Goal: Task Accomplishment & Management: Complete application form

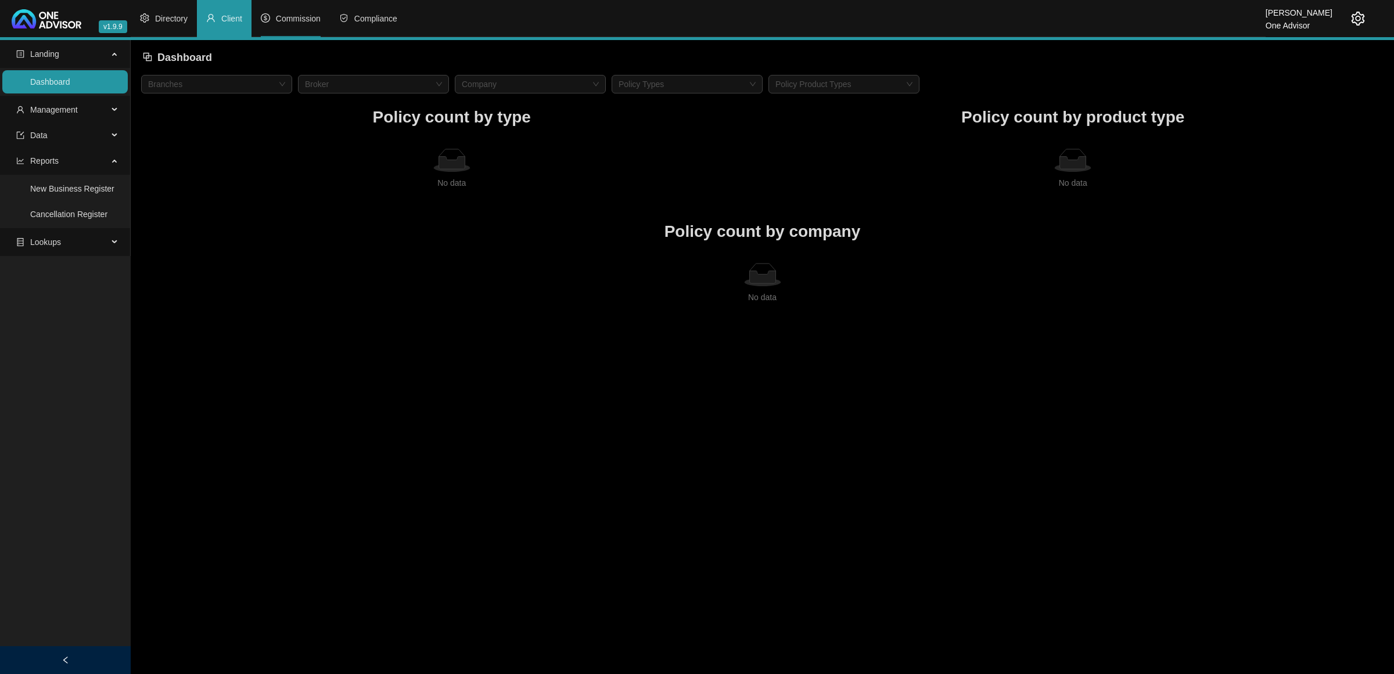
click at [309, 10] on li "Commission" at bounding box center [291, 18] width 78 height 37
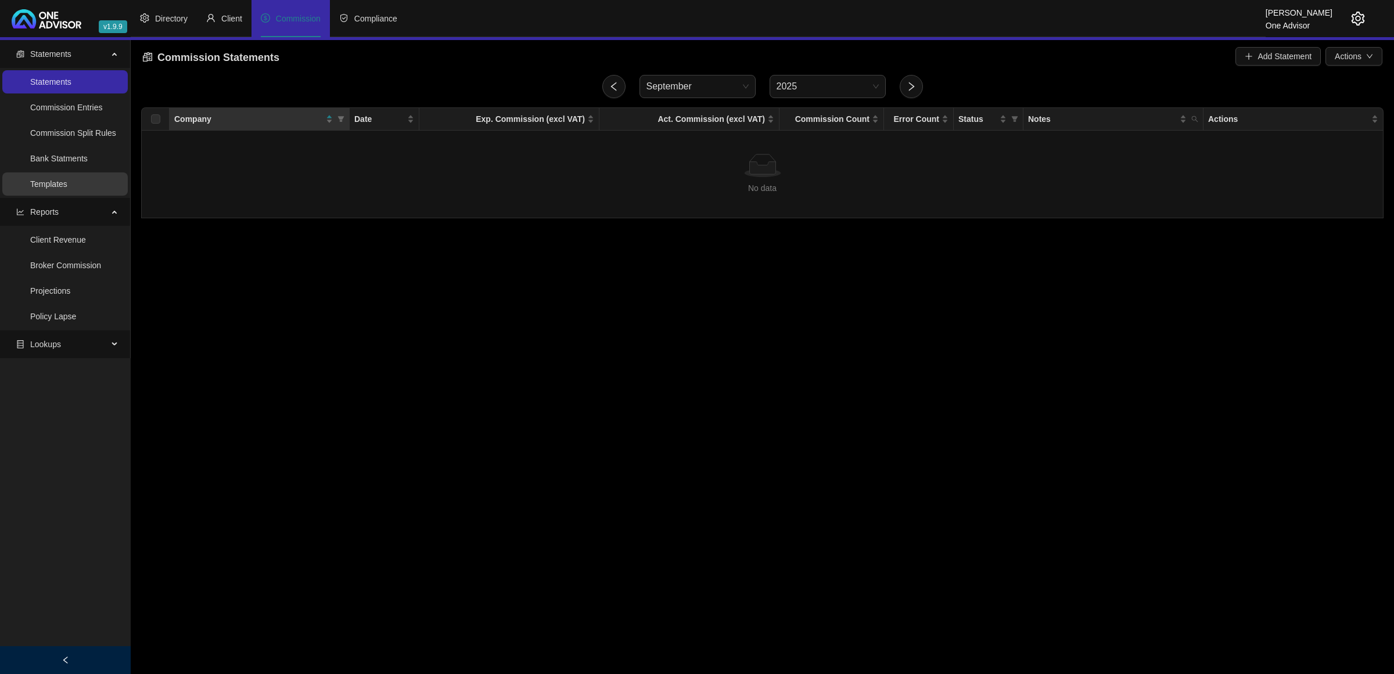
click at [67, 181] on link "Templates" at bounding box center [48, 183] width 37 height 9
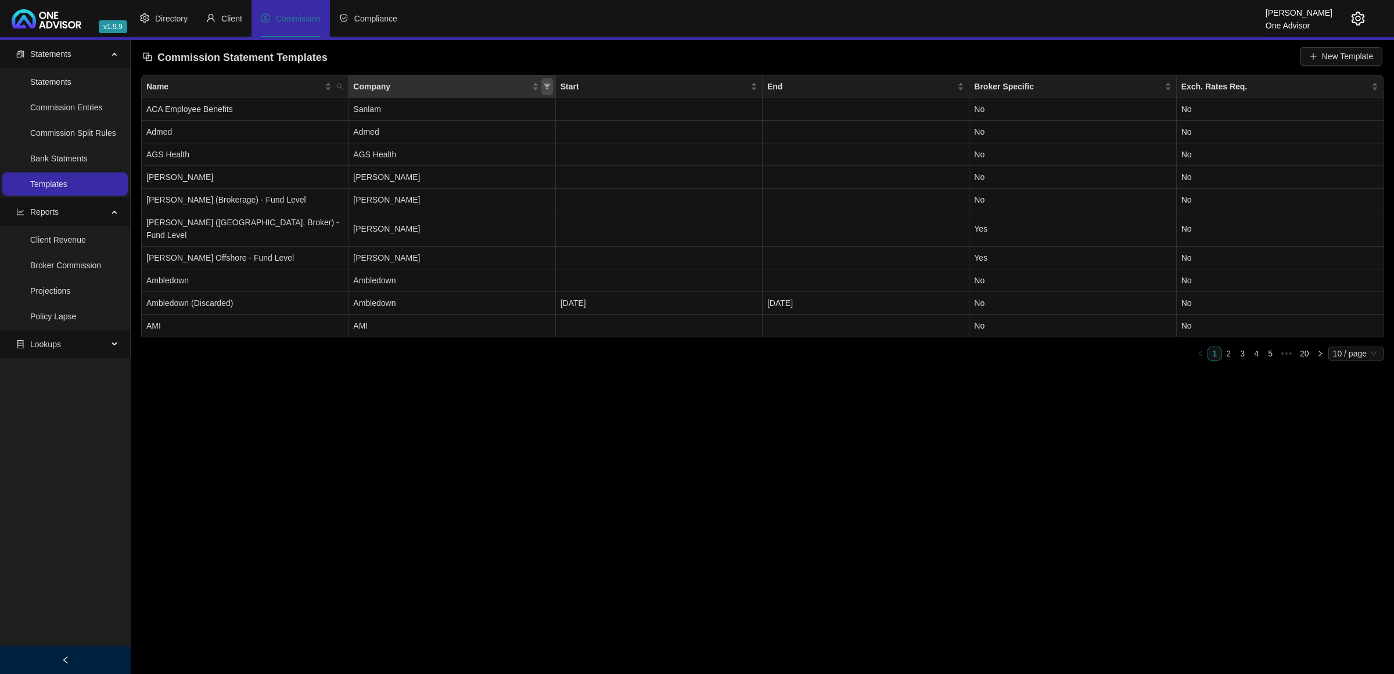
click at [551, 82] on span "Company" at bounding box center [547, 86] width 12 height 17
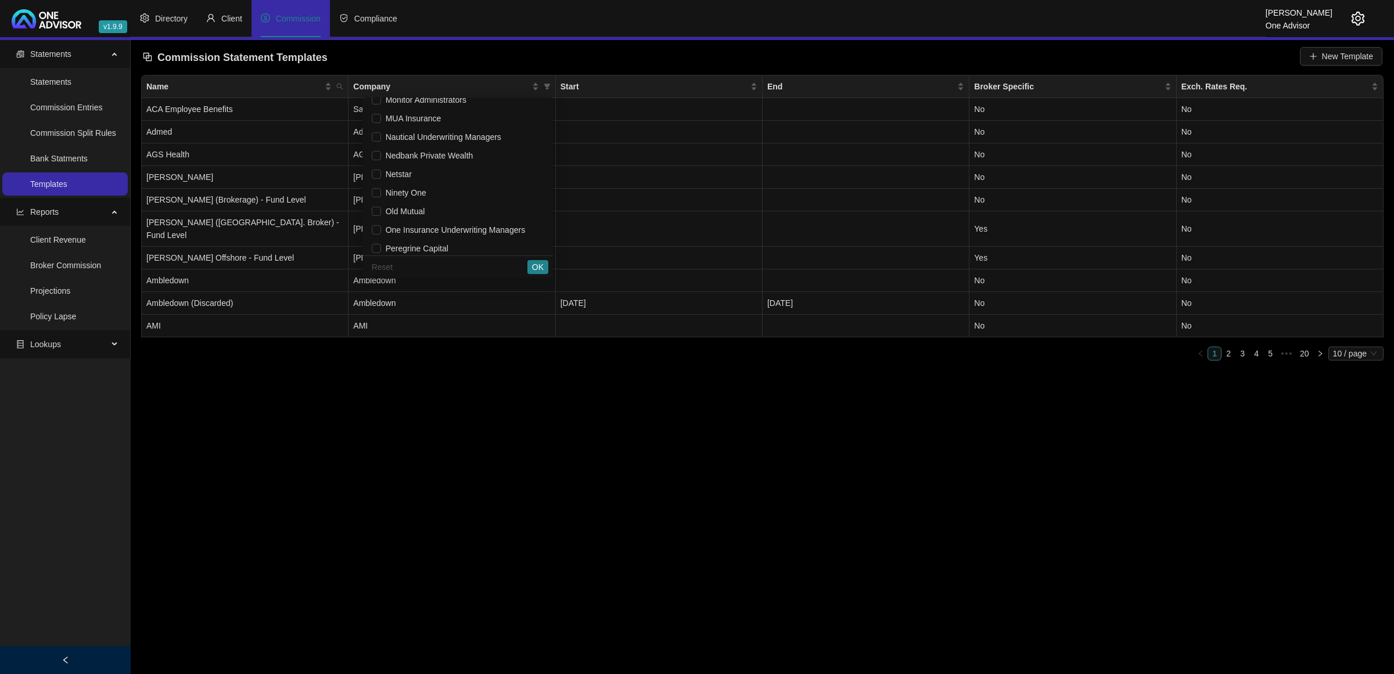
scroll to position [1307, 0]
drag, startPoint x: 403, startPoint y: 233, endPoint x: 525, endPoint y: 245, distance: 122.6
click at [403, 231] on span "Prescient" at bounding box center [400, 233] width 38 height 9
checkbox input "true"
click at [539, 270] on span "OK" at bounding box center [538, 267] width 12 height 13
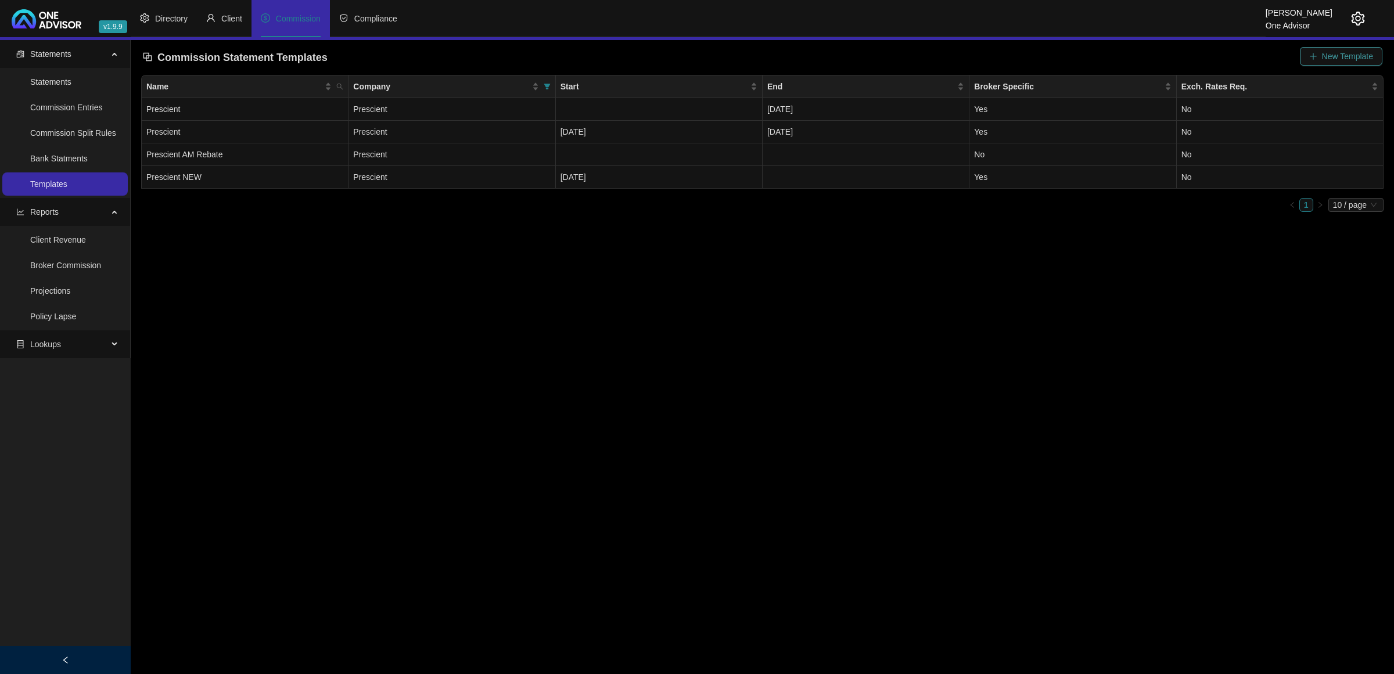
click at [1326, 53] on span "New Template" at bounding box center [1347, 56] width 51 height 13
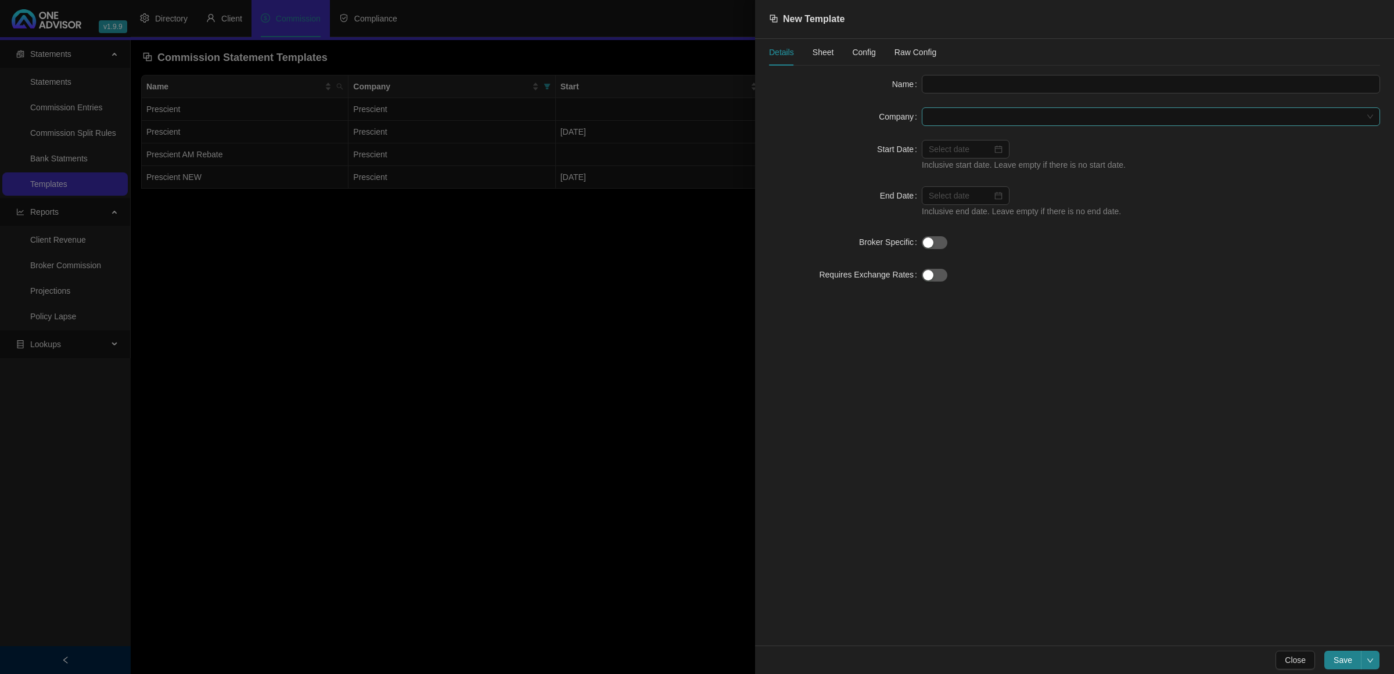
click at [1021, 117] on span at bounding box center [1151, 116] width 444 height 17
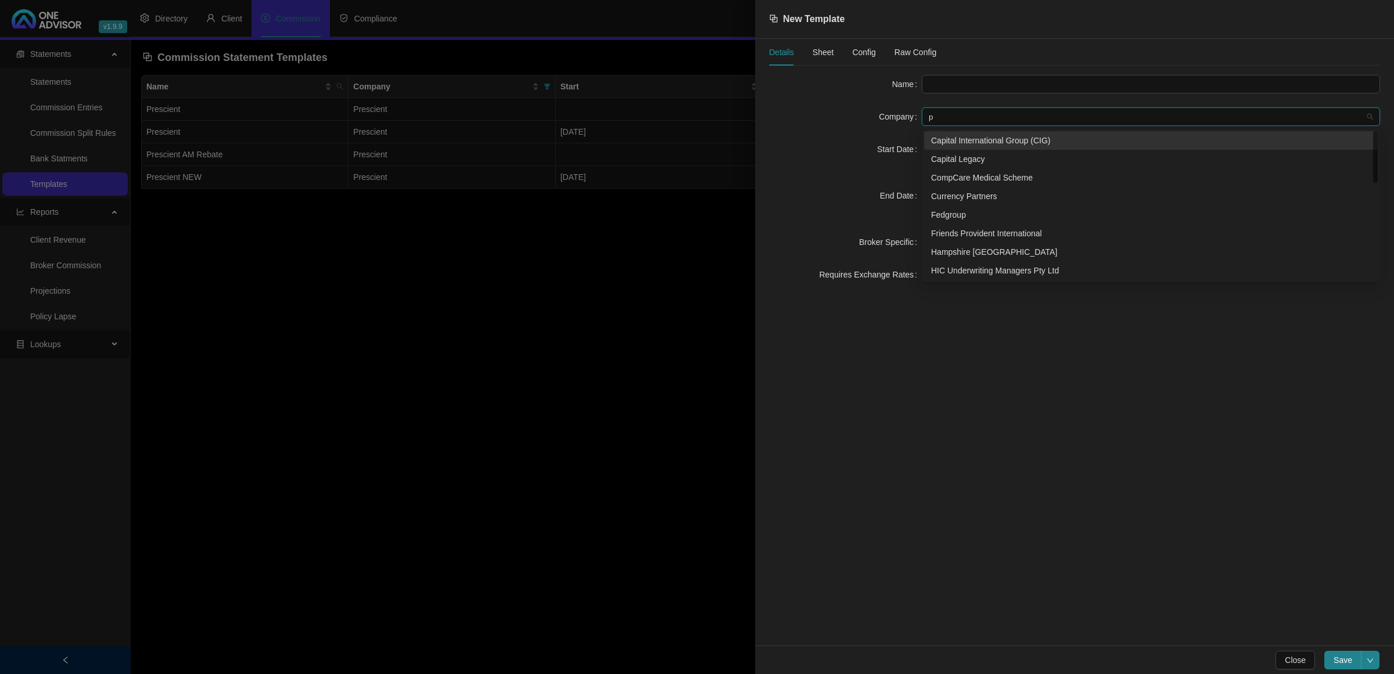
type input "pr"
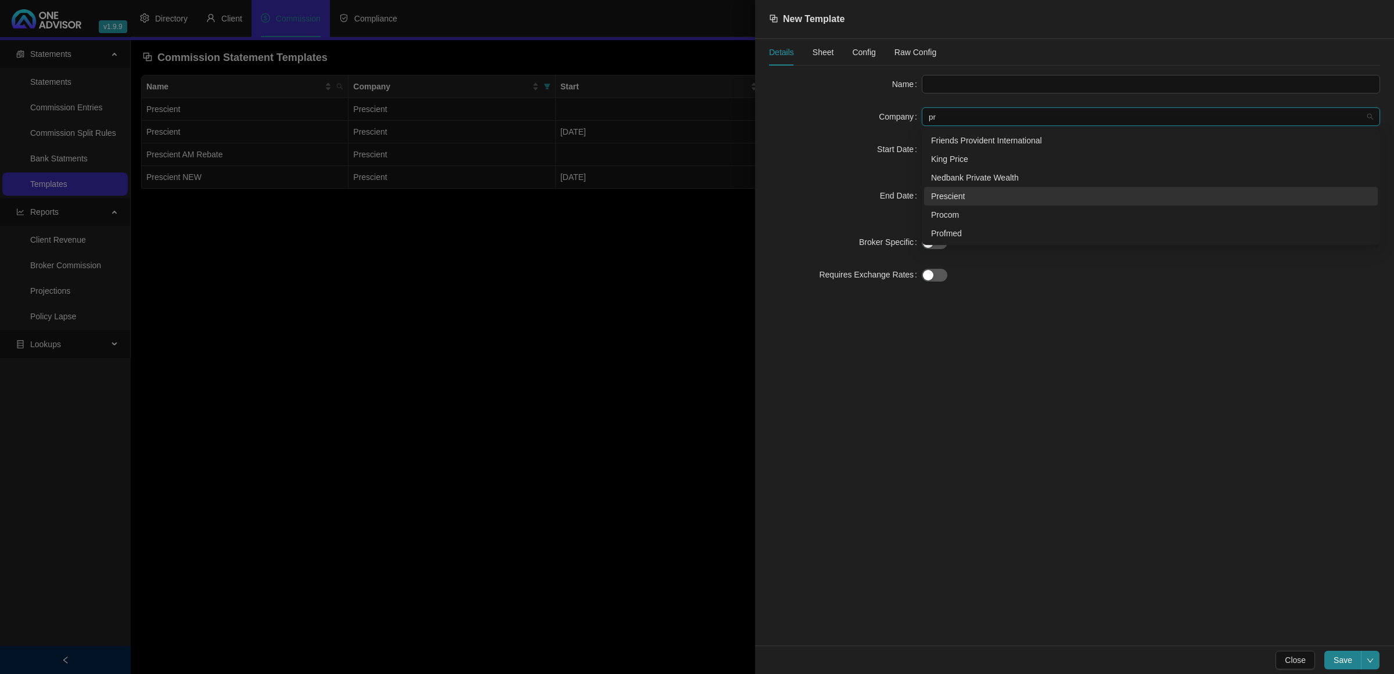
click at [988, 192] on div "Prescient" at bounding box center [1151, 196] width 440 height 13
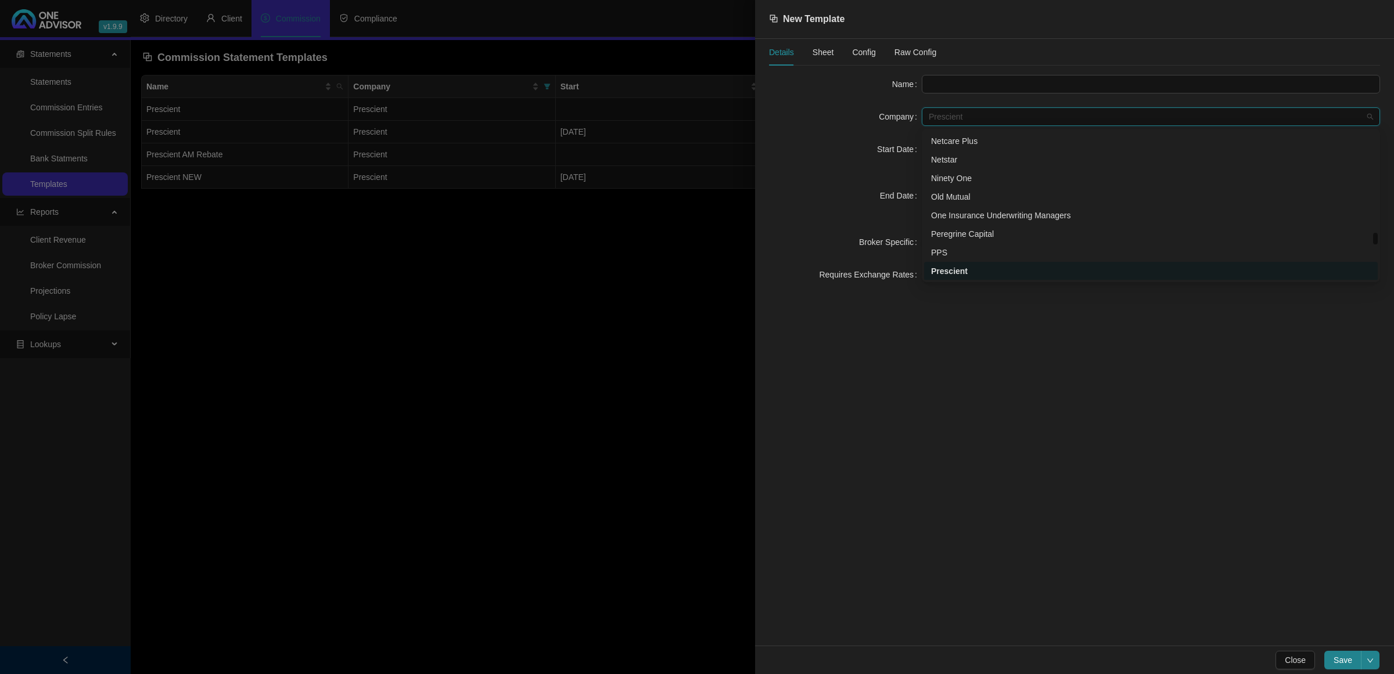
drag, startPoint x: 990, startPoint y: 120, endPoint x: 910, endPoint y: 118, distance: 80.8
click at [910, 118] on div "Company Prescient" at bounding box center [1074, 116] width 611 height 19
click at [949, 268] on div "Prescient" at bounding box center [1151, 271] width 440 height 13
click at [927, 77] on input "text" at bounding box center [1151, 84] width 458 height 19
paste input "prescient"
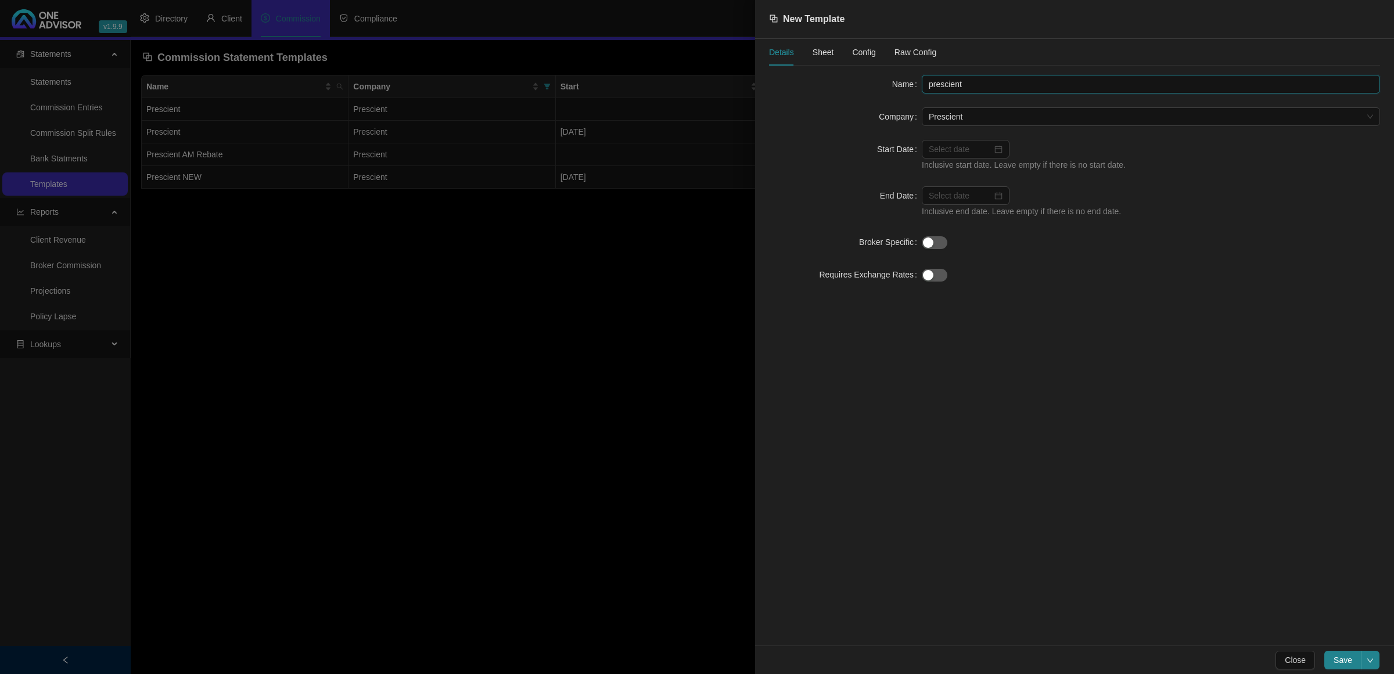
click at [931, 87] on input "prescient" at bounding box center [1151, 84] width 458 height 19
click at [963, 79] on input "Prescient_Broker Fee" at bounding box center [1151, 84] width 458 height 19
type input "Prescient Broker Fee"
click at [834, 51] on div "Details Sheet Config Raw Config" at bounding box center [852, 52] width 167 height 27
click at [830, 53] on span "Sheet" at bounding box center [823, 52] width 21 height 8
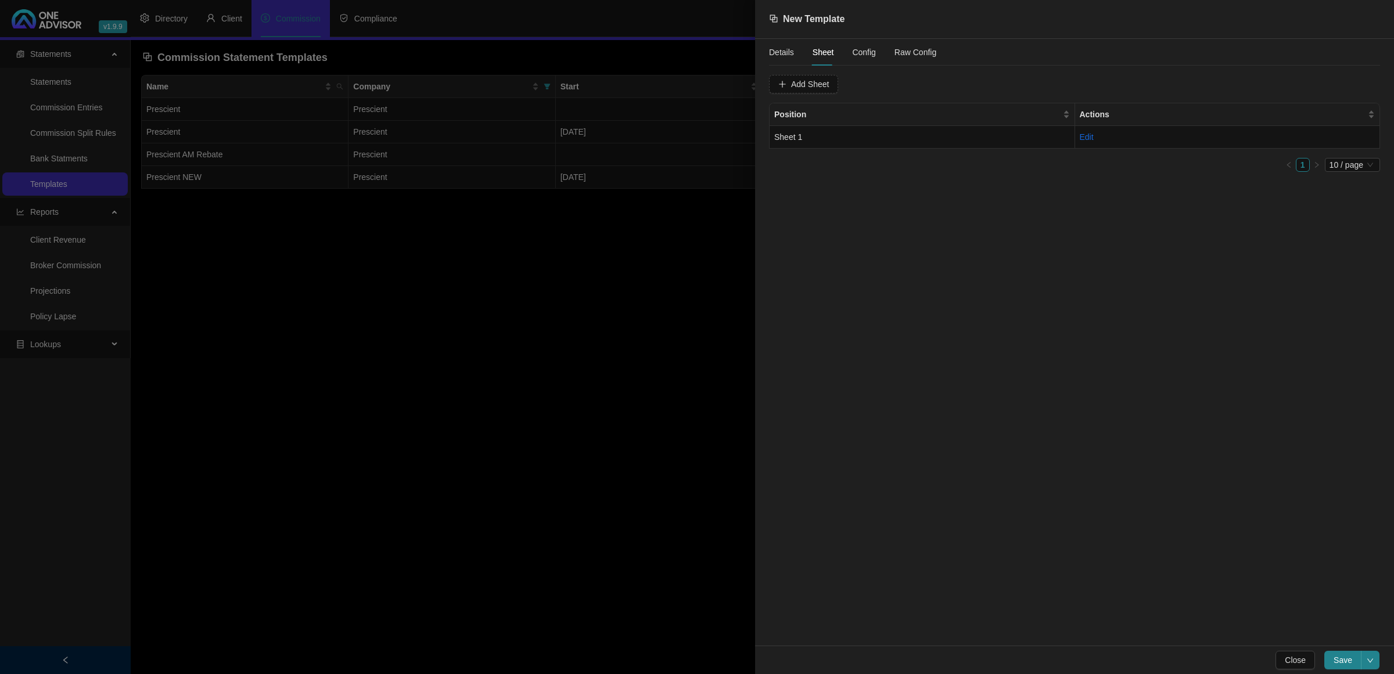
click at [867, 51] on span "Config" at bounding box center [863, 52] width 23 height 8
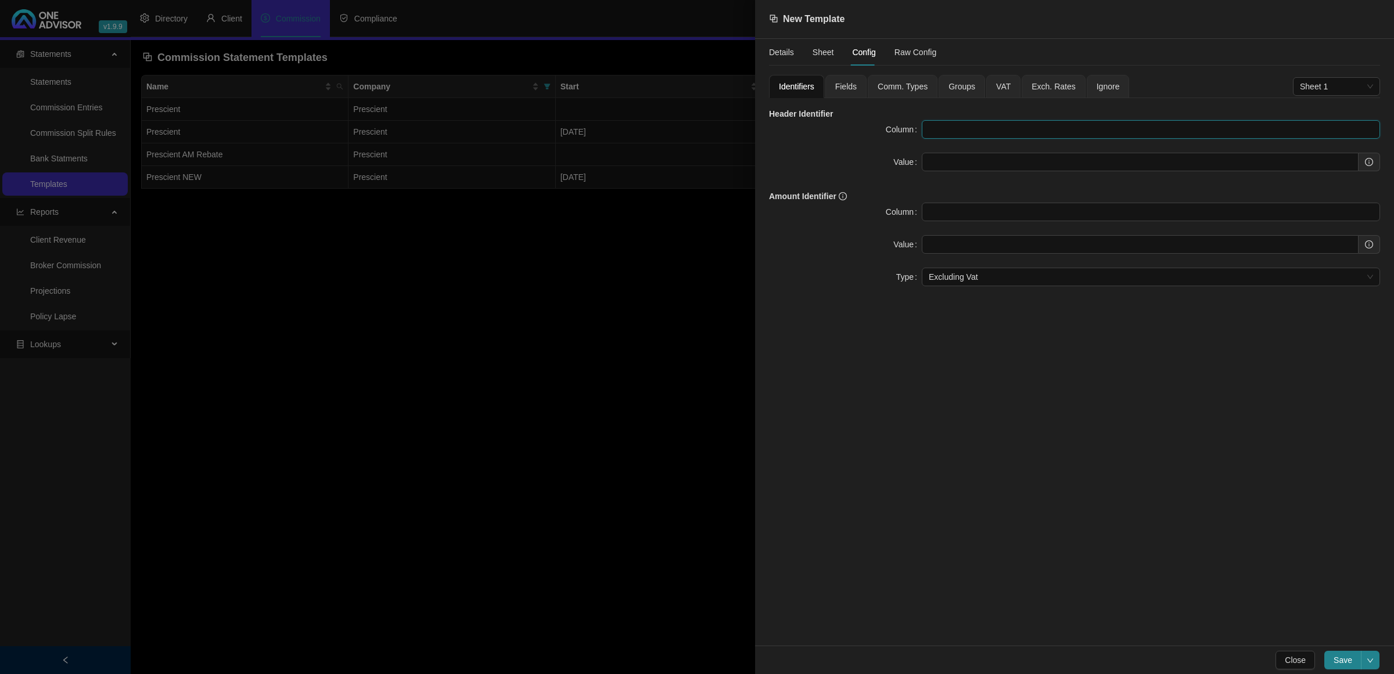
click at [981, 132] on input "text" at bounding box center [1151, 129] width 458 height 19
type input "B"
click at [974, 157] on input "text" at bounding box center [1140, 162] width 437 height 19
paste input "Participating Employer"
type input "Participating Employer"
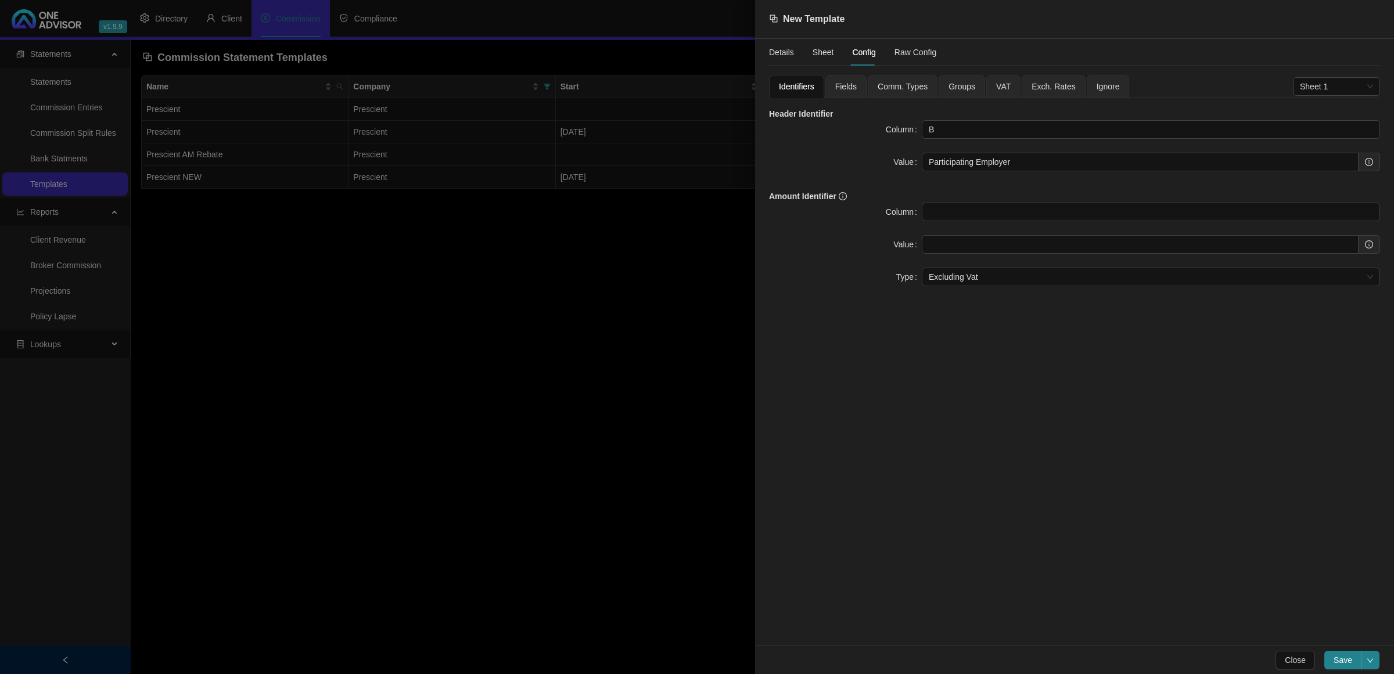
click at [856, 79] on div "Fields" at bounding box center [845, 86] width 41 height 23
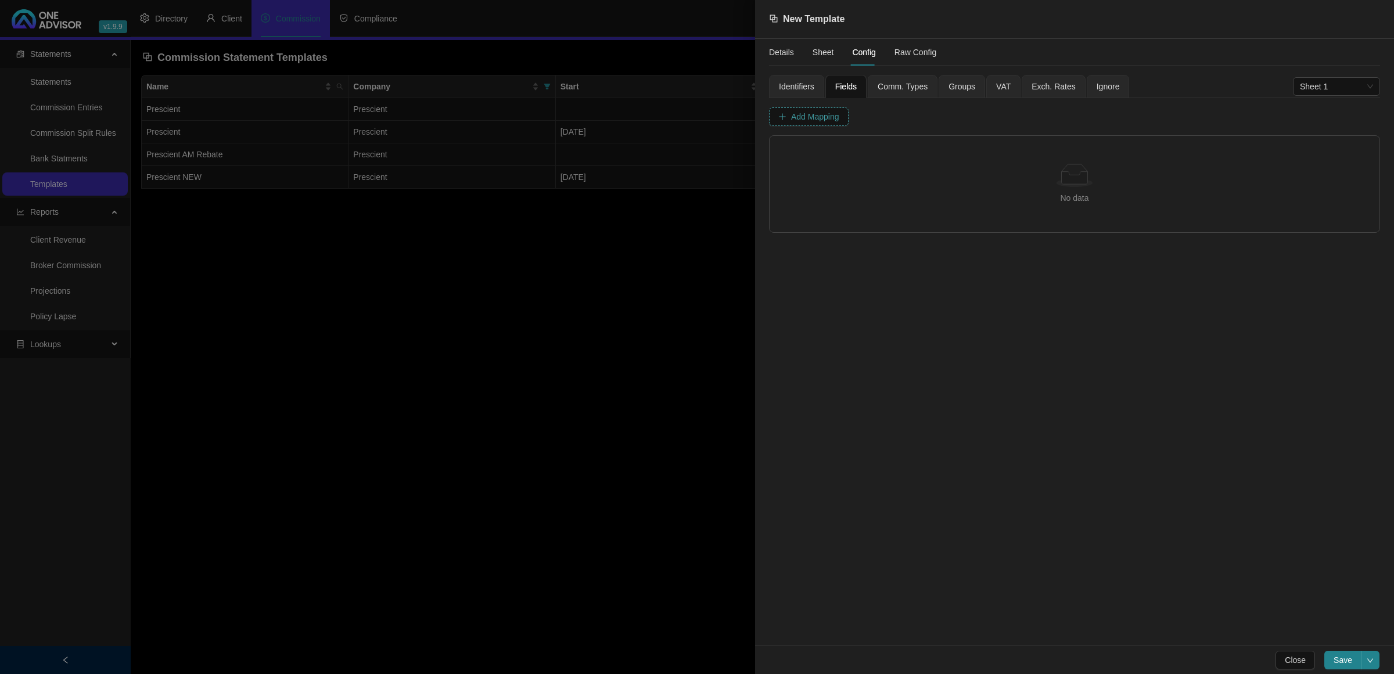
click at [830, 117] on span "Add Mapping" at bounding box center [815, 116] width 48 height 13
click at [835, 155] on span "Column" at bounding box center [819, 151] width 56 height 17
click at [825, 195] on div "Header Text" at bounding box center [818, 194] width 51 height 13
click at [895, 151] on input "text" at bounding box center [893, 152] width 60 height 19
paste input "Participating Employer"
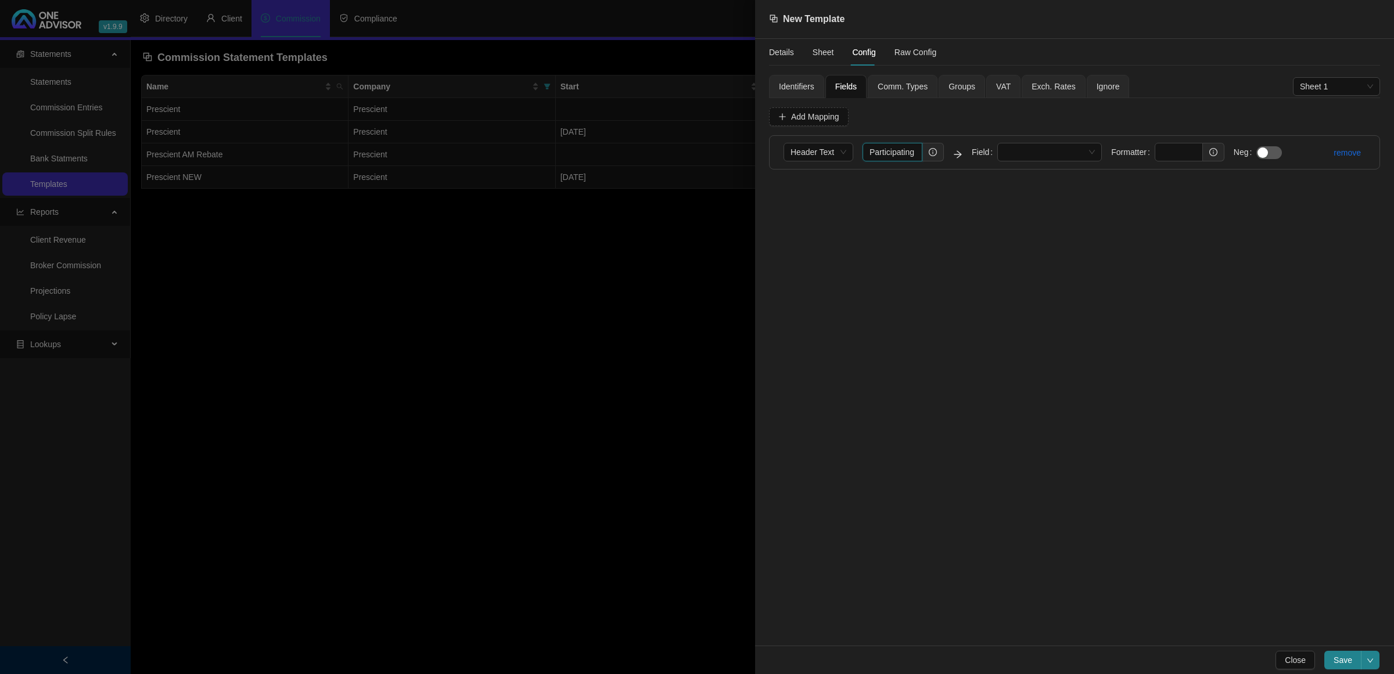
scroll to position [0, 35]
type input "Participating Employer"
click at [1036, 152] on span at bounding box center [1049, 151] width 91 height 17
click at [1040, 281] on div "Last Name" at bounding box center [1049, 287] width 86 height 13
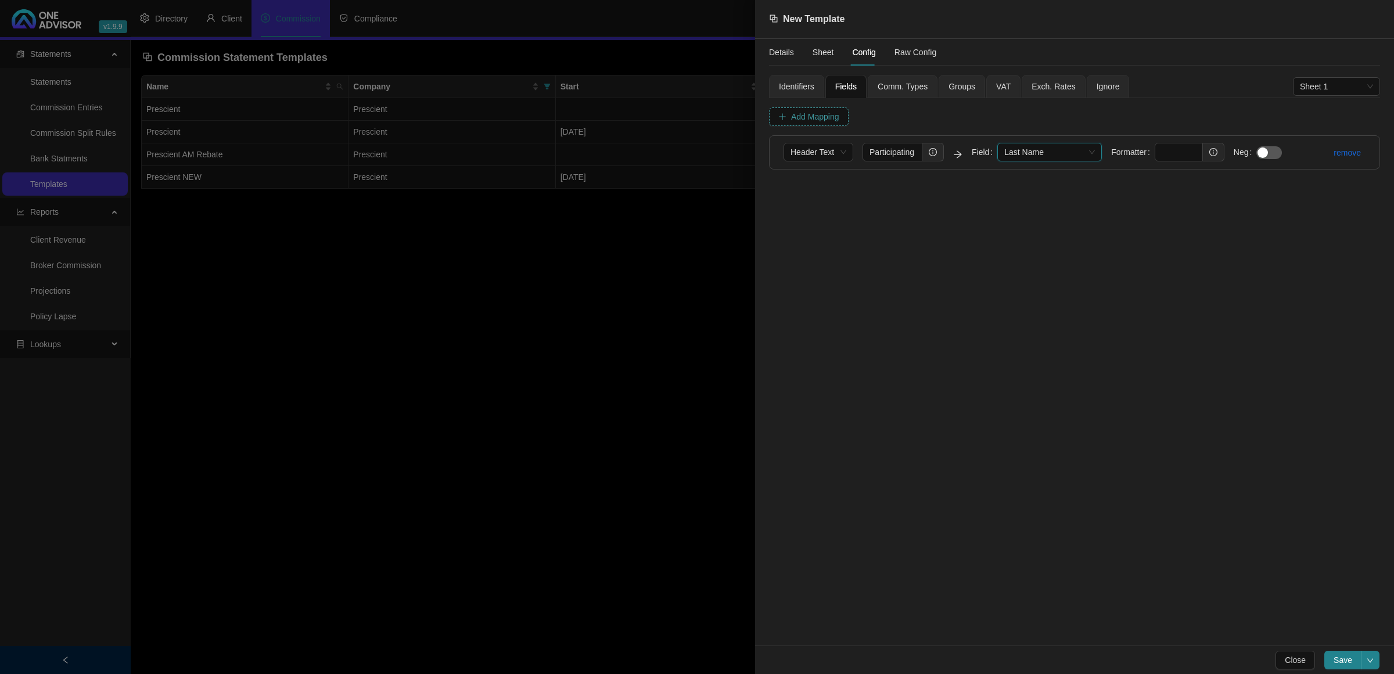
click at [829, 119] on span "Add Mapping" at bounding box center [815, 116] width 48 height 13
click at [881, 188] on input "text" at bounding box center [893, 186] width 60 height 19
paste input "Advisor Fee"
click at [817, 188] on span "Column" at bounding box center [819, 185] width 56 height 17
type input "Advisor Fee"
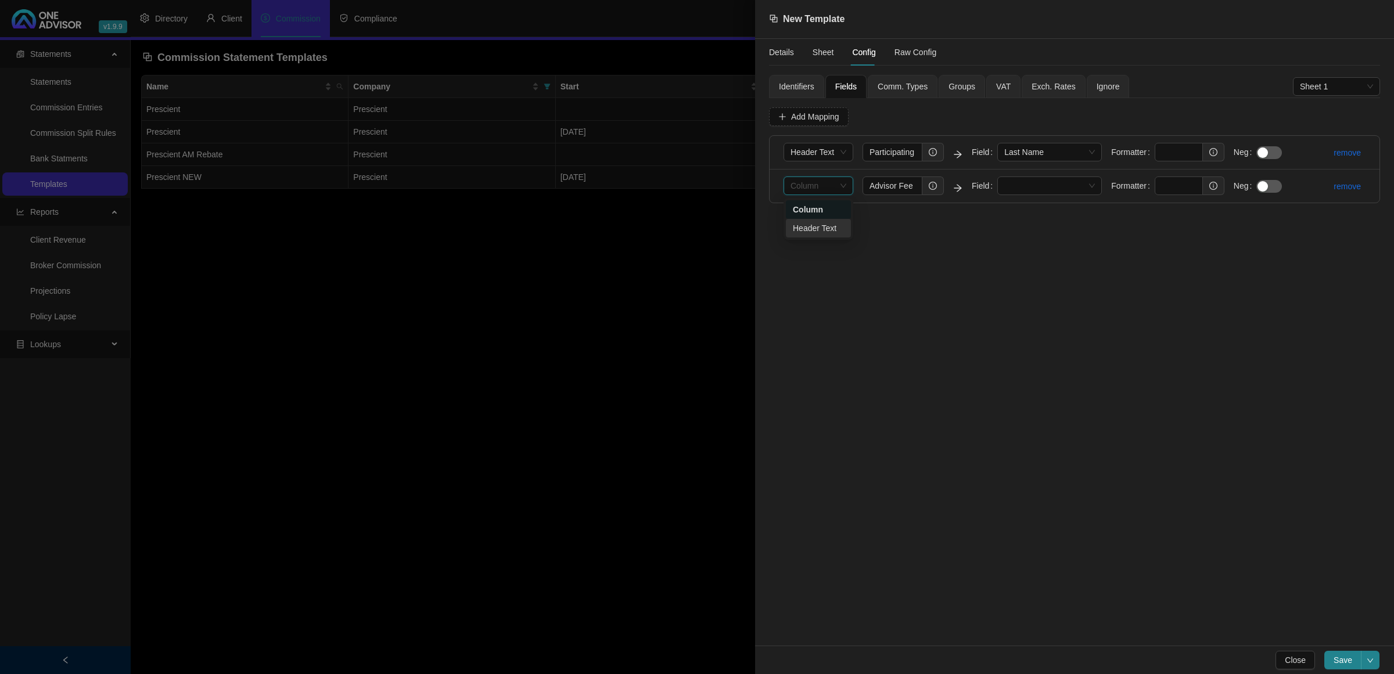
click at [806, 227] on div "Header Text" at bounding box center [818, 228] width 51 height 13
click at [1038, 188] on span at bounding box center [1049, 185] width 91 height 17
click at [1036, 240] on div "Amount Excluding VAT" at bounding box center [1049, 246] width 86 height 13
click at [829, 124] on button "Add Mapping" at bounding box center [809, 116] width 80 height 19
click at [841, 218] on span "Column" at bounding box center [819, 219] width 56 height 17
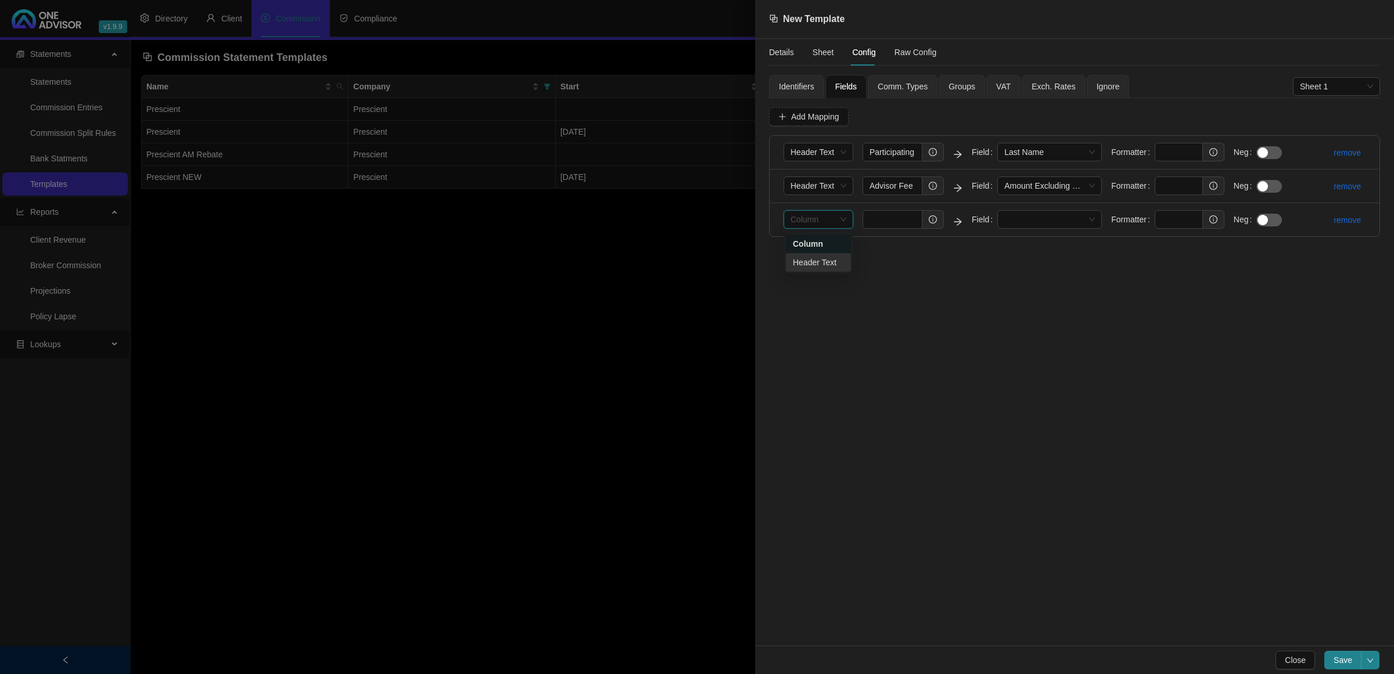
click at [805, 263] on div "Header Text" at bounding box center [818, 262] width 51 height 13
click at [884, 217] on input "text" at bounding box center [893, 219] width 60 height 19
paste input "Advisor VAT"
click at [1069, 217] on span at bounding box center [1049, 219] width 91 height 17
type input "Advisor VAT"
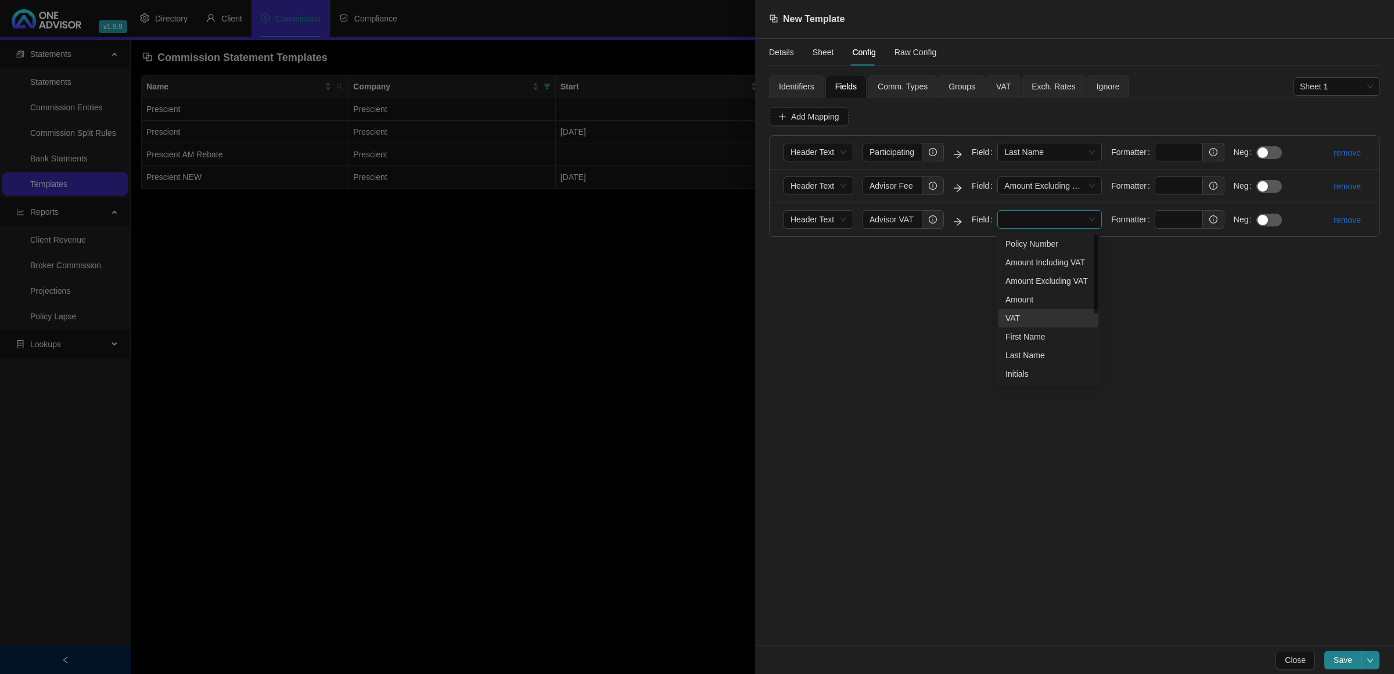
click at [1025, 315] on div "VAT" at bounding box center [1049, 318] width 86 height 13
click at [823, 117] on span "Add Mapping" at bounding box center [815, 116] width 48 height 13
click at [836, 256] on span "Column" at bounding box center [819, 253] width 56 height 17
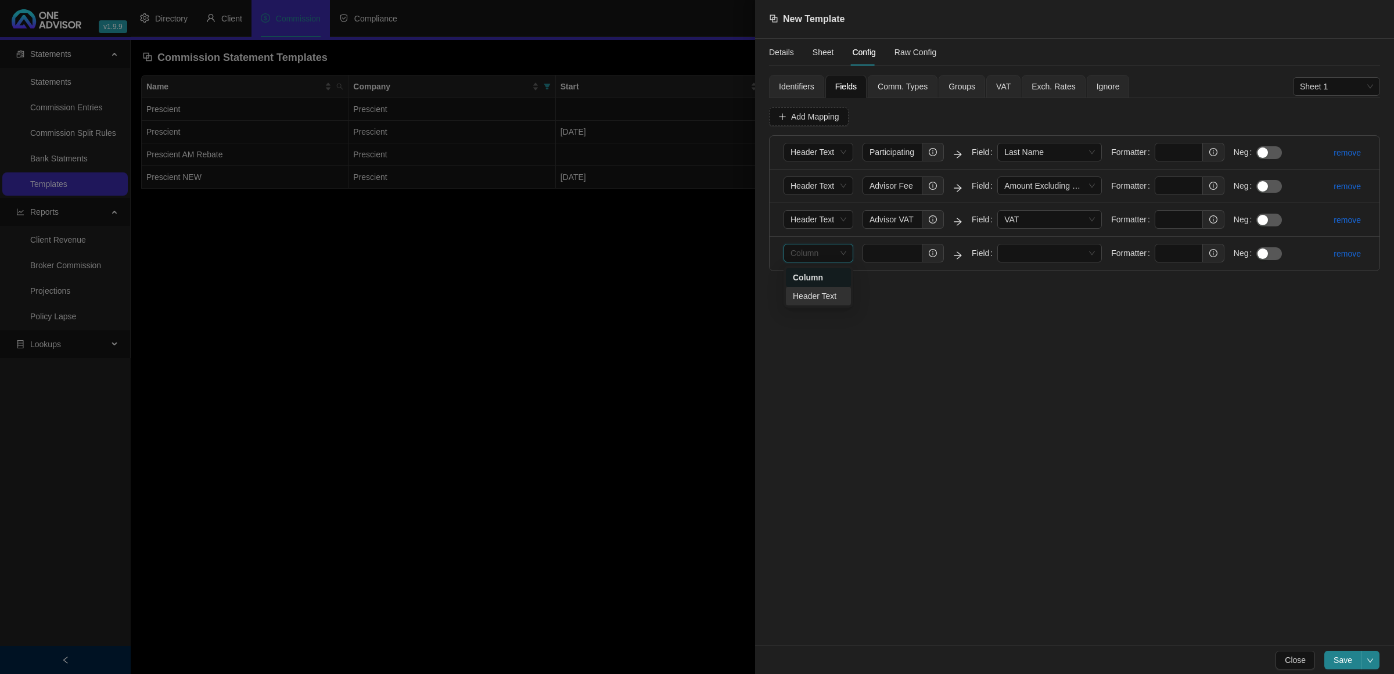
click at [825, 293] on div "Header Text" at bounding box center [818, 296] width 51 height 13
click at [906, 257] on input "text" at bounding box center [893, 253] width 60 height 19
paste input "Total incl. VAT"
click at [1055, 252] on span at bounding box center [1049, 253] width 91 height 17
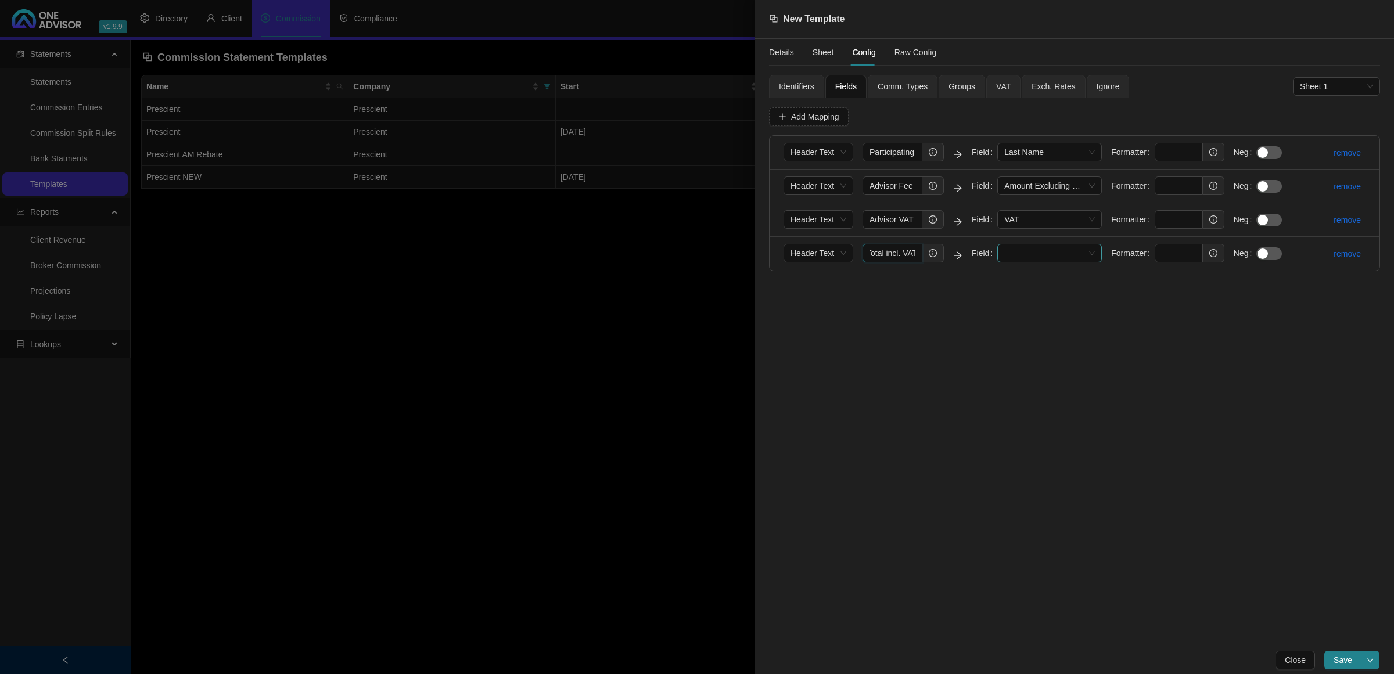
type input "Total incl. VAT"
click at [1043, 294] on div "Amount Including VAT" at bounding box center [1049, 296] width 86 height 13
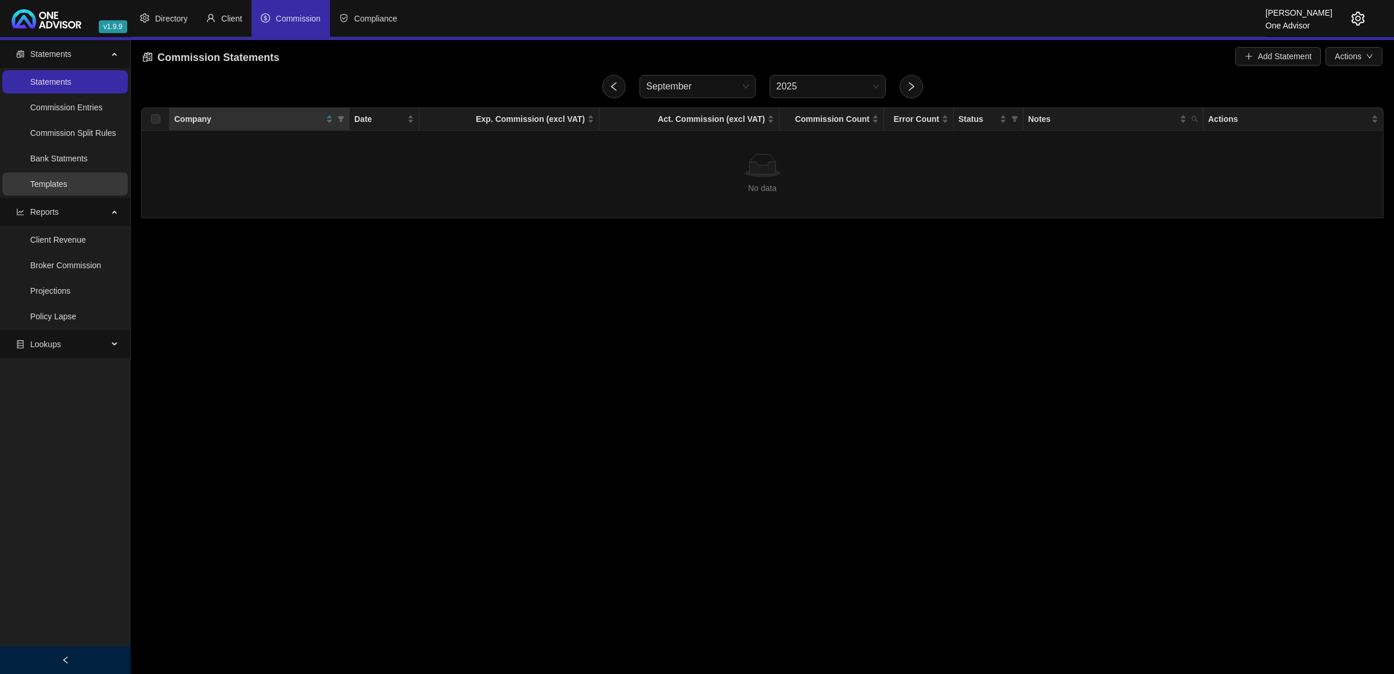
click at [45, 186] on link "Templates" at bounding box center [48, 183] width 37 height 9
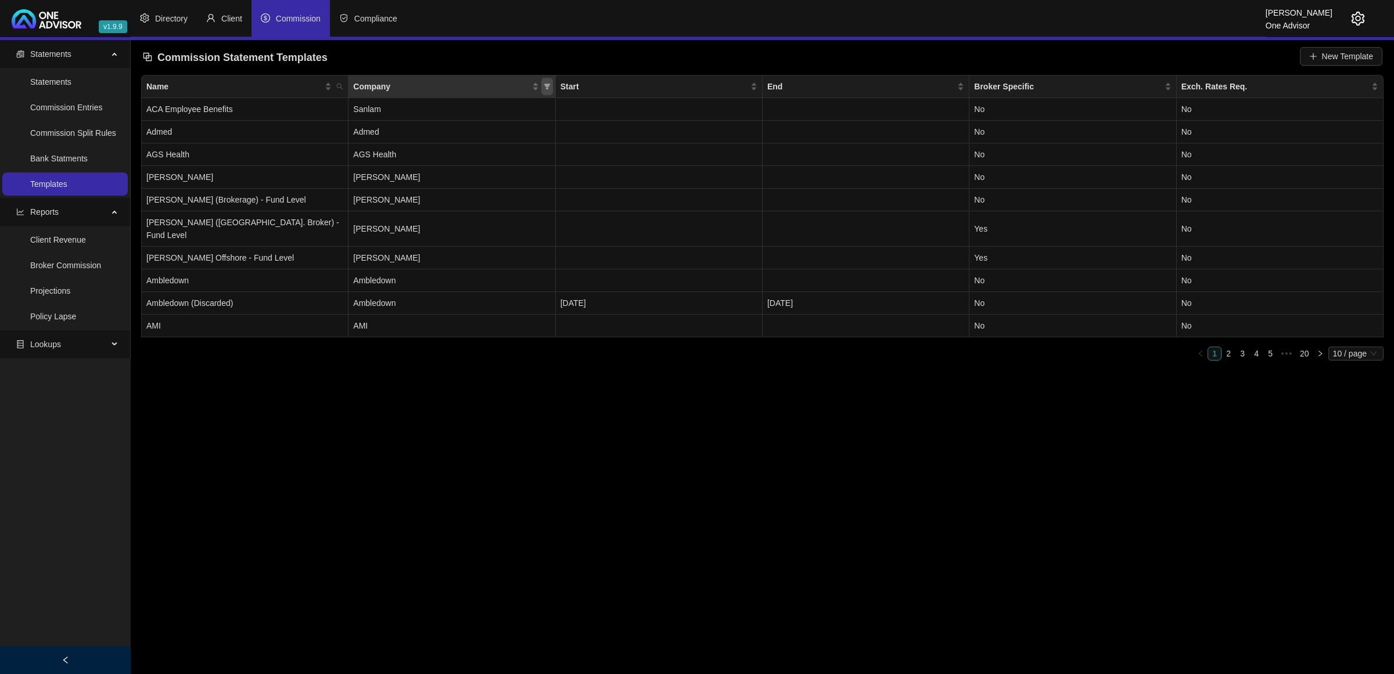
click at [548, 93] on span "Company" at bounding box center [547, 86] width 12 height 17
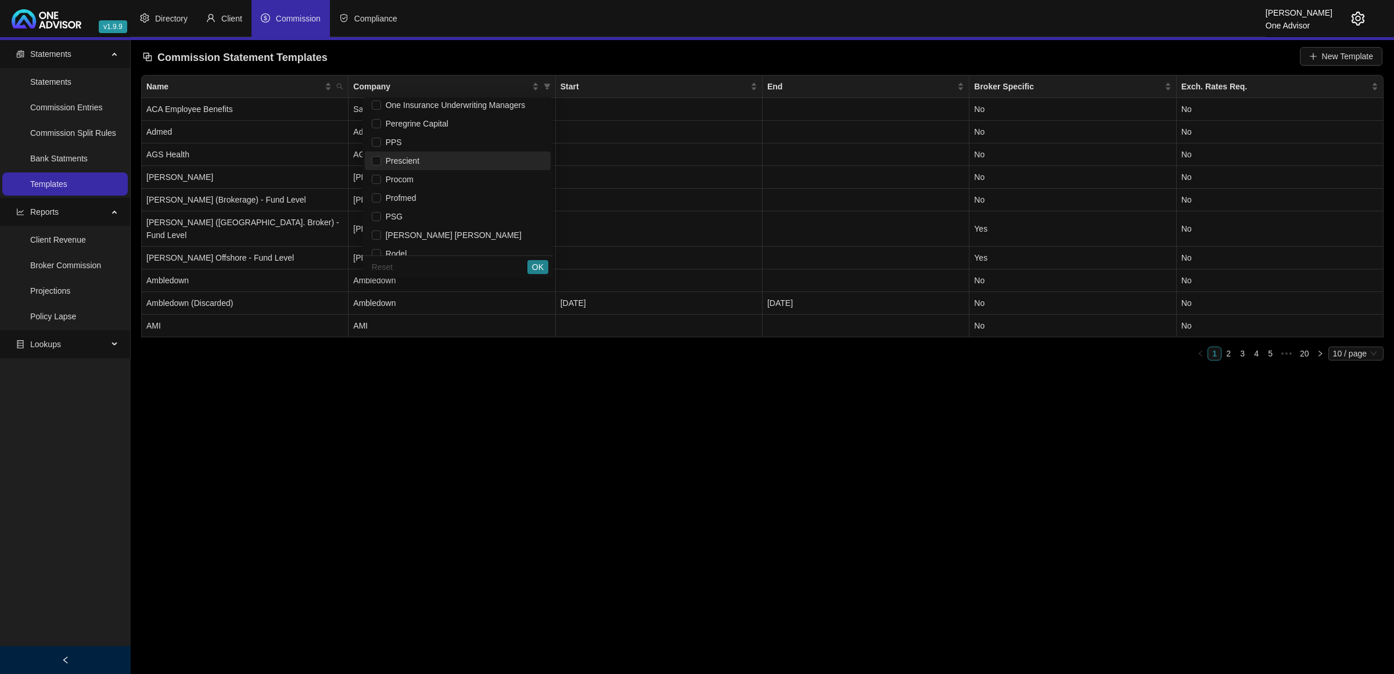
click at [401, 159] on span "Prescient" at bounding box center [400, 160] width 38 height 9
checkbox input "true"
click at [532, 266] on button "OK" at bounding box center [537, 267] width 21 height 14
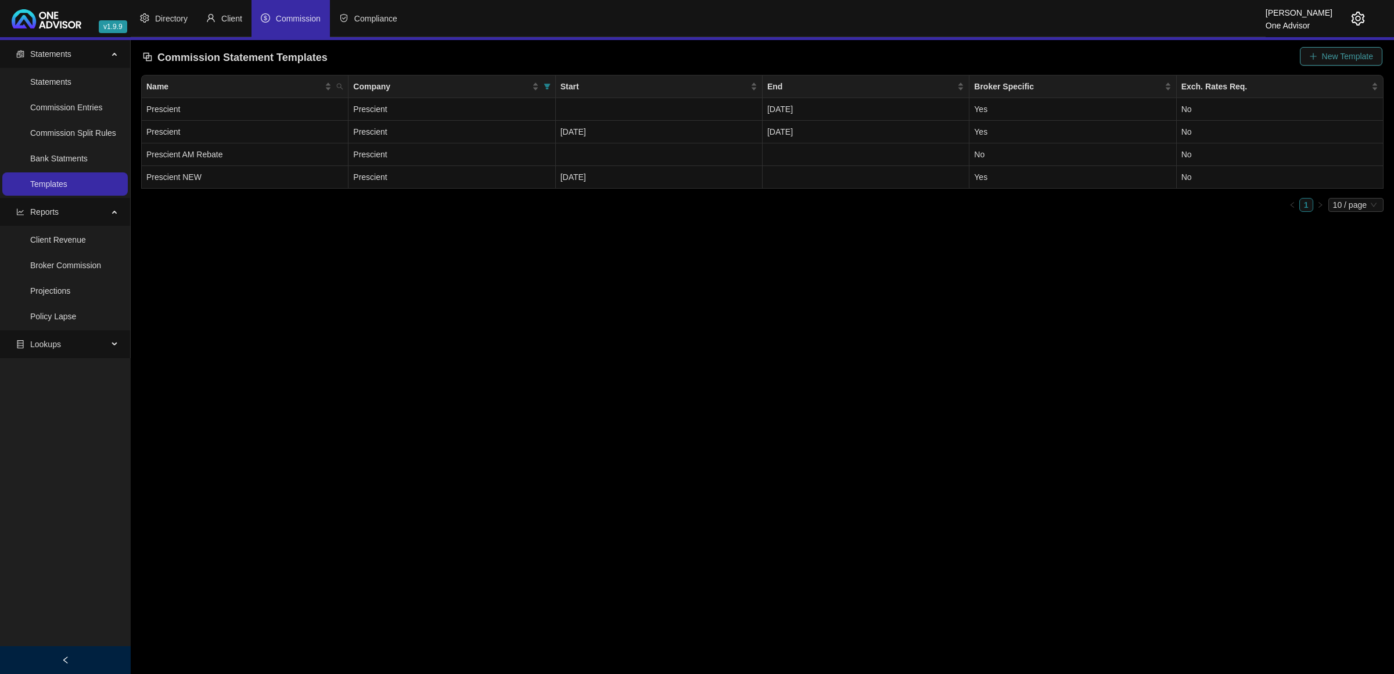
click at [1329, 54] on span "New Template" at bounding box center [1347, 56] width 51 height 13
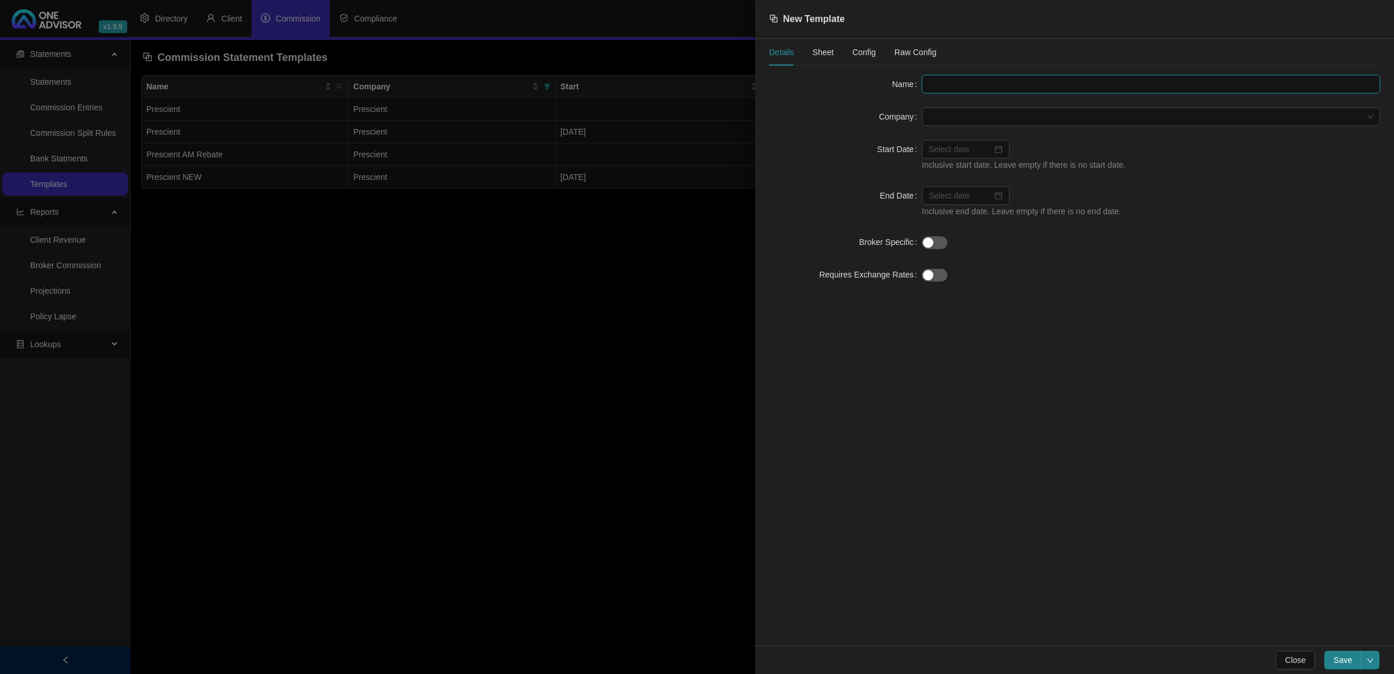
click at [943, 80] on input "text" at bounding box center [1151, 84] width 458 height 19
paste input "Total incl. VAT"
type input "Total incl. VAT"
drag, startPoint x: 895, startPoint y: 92, endPoint x: 871, endPoint y: 90, distance: 23.9
click at [871, 90] on div "Name Total incl. VAT" at bounding box center [1074, 84] width 611 height 19
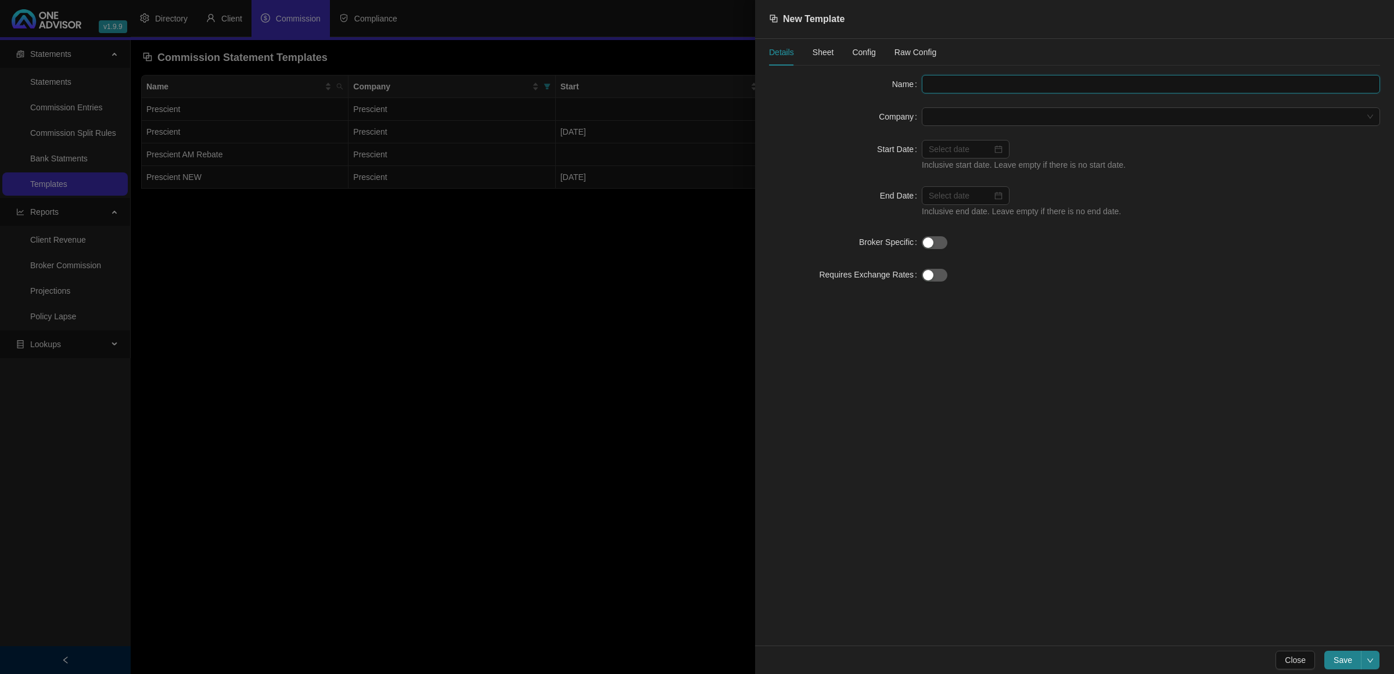
click at [957, 80] on input "text" at bounding box center [1151, 84] width 458 height 19
paste input "prescient"
click at [934, 82] on input "prescient" at bounding box center [1151, 84] width 458 height 19
click at [1017, 122] on span at bounding box center [1151, 116] width 444 height 17
type input "Prescient Broker Fee"
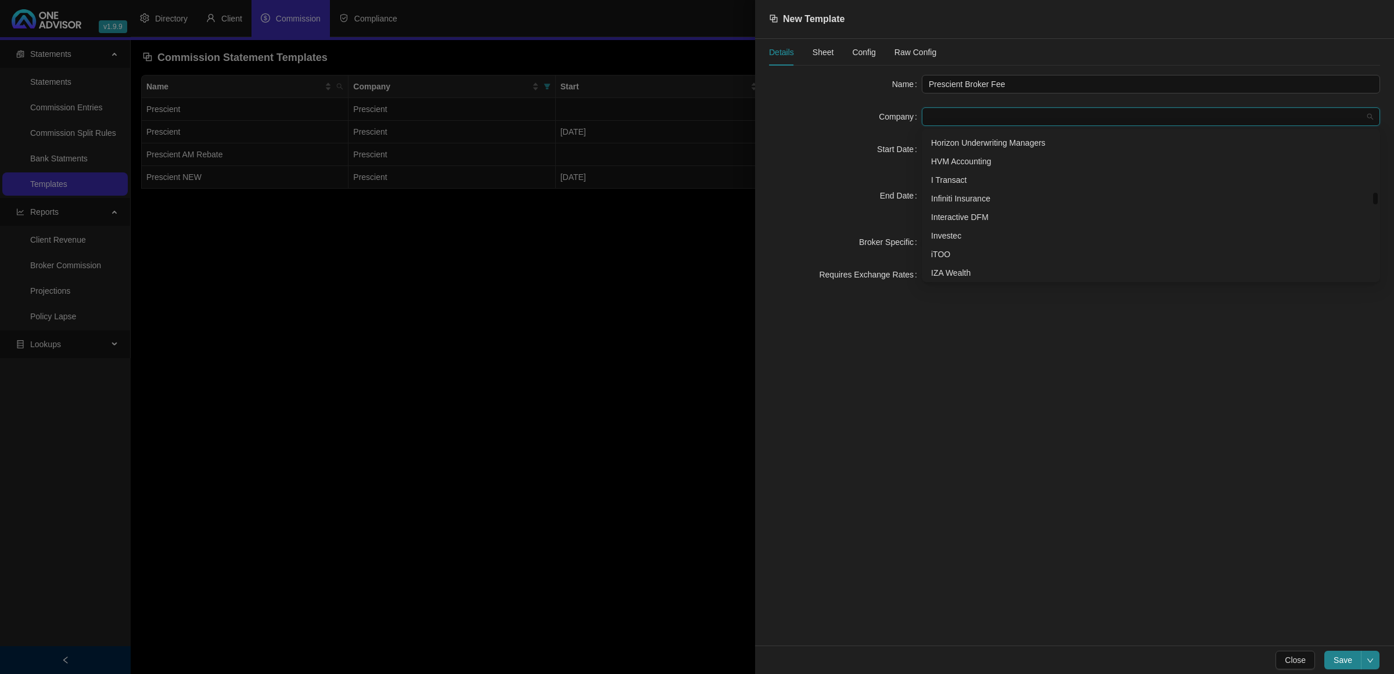
scroll to position [1017, 0]
type input "p"
click at [945, 144] on div "Prescient" at bounding box center [1151, 140] width 440 height 13
click at [830, 52] on span "Sheet" at bounding box center [823, 52] width 21 height 8
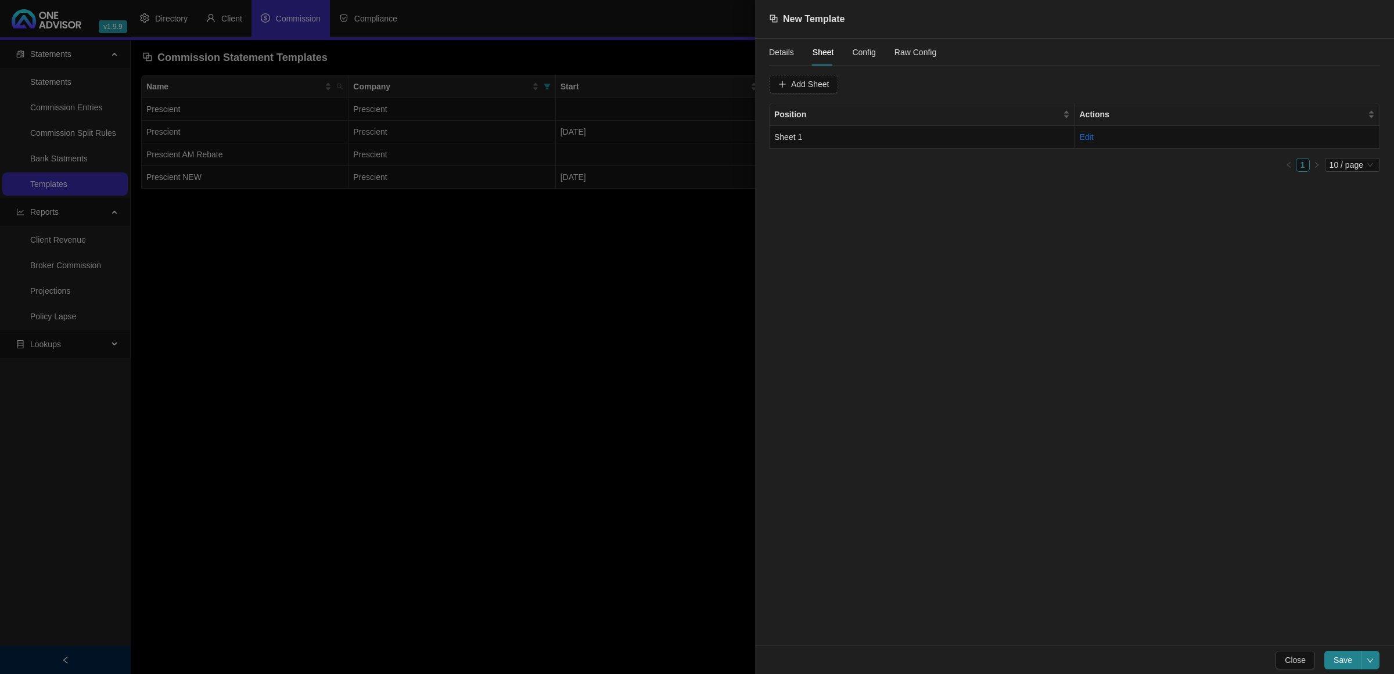
click at [856, 55] on span "Config" at bounding box center [863, 52] width 23 height 8
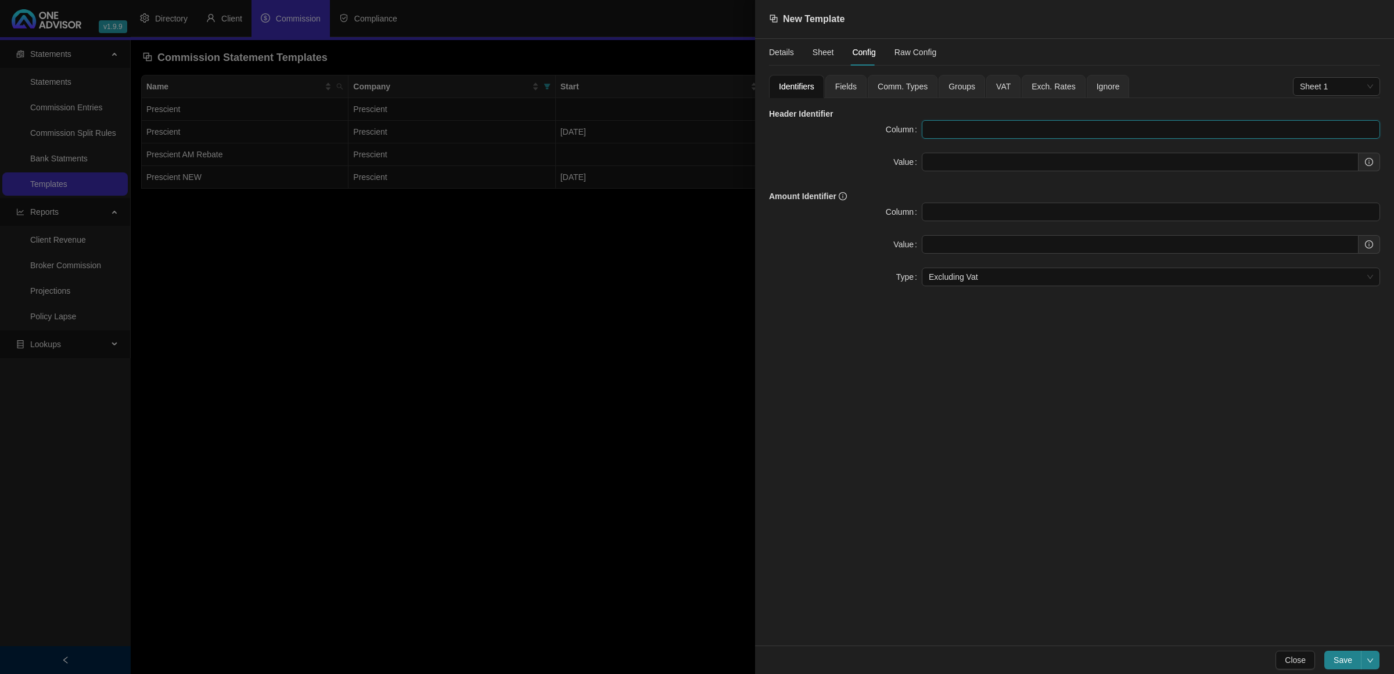
click at [1005, 135] on input "text" at bounding box center [1151, 129] width 458 height 19
type input "b"
type input "B"
click at [999, 156] on input "text" at bounding box center [1140, 162] width 437 height 19
paste input "Participating Employer"
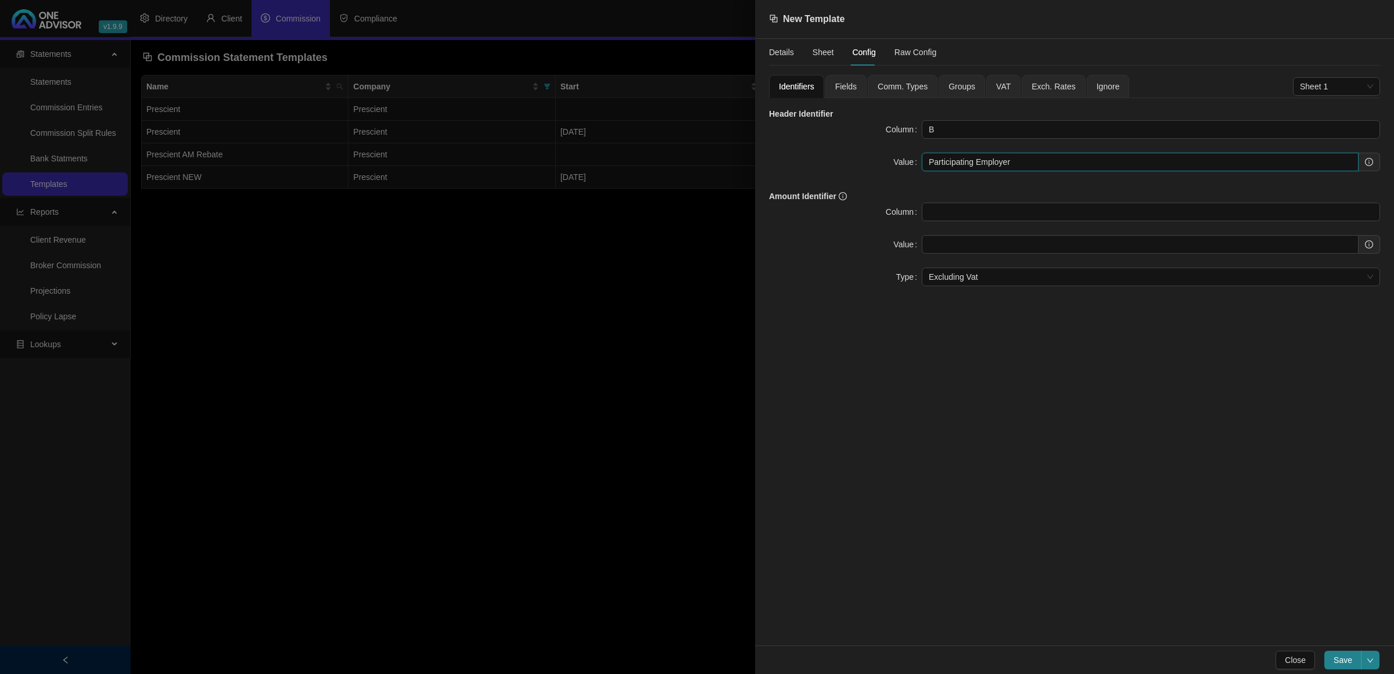
type input "Participating Employer"
click at [848, 86] on span "Fields" at bounding box center [845, 86] width 21 height 8
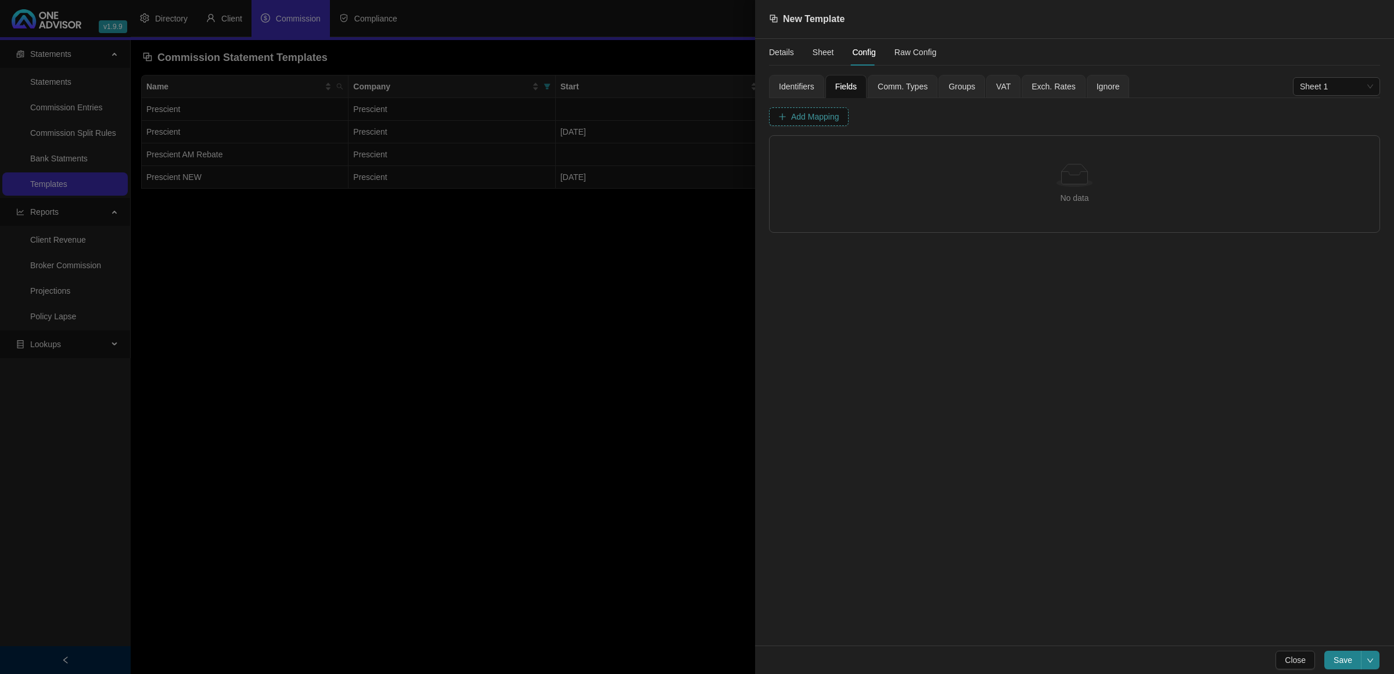
click at [828, 116] on span "Add Mapping" at bounding box center [815, 116] width 48 height 13
drag, startPoint x: 842, startPoint y: 149, endPoint x: 836, endPoint y: 163, distance: 15.1
click at [841, 149] on span "Column" at bounding box center [819, 151] width 56 height 17
drag, startPoint x: 828, startPoint y: 196, endPoint x: 831, endPoint y: 186, distance: 10.3
click at [828, 196] on div "Header Text" at bounding box center [818, 194] width 51 height 13
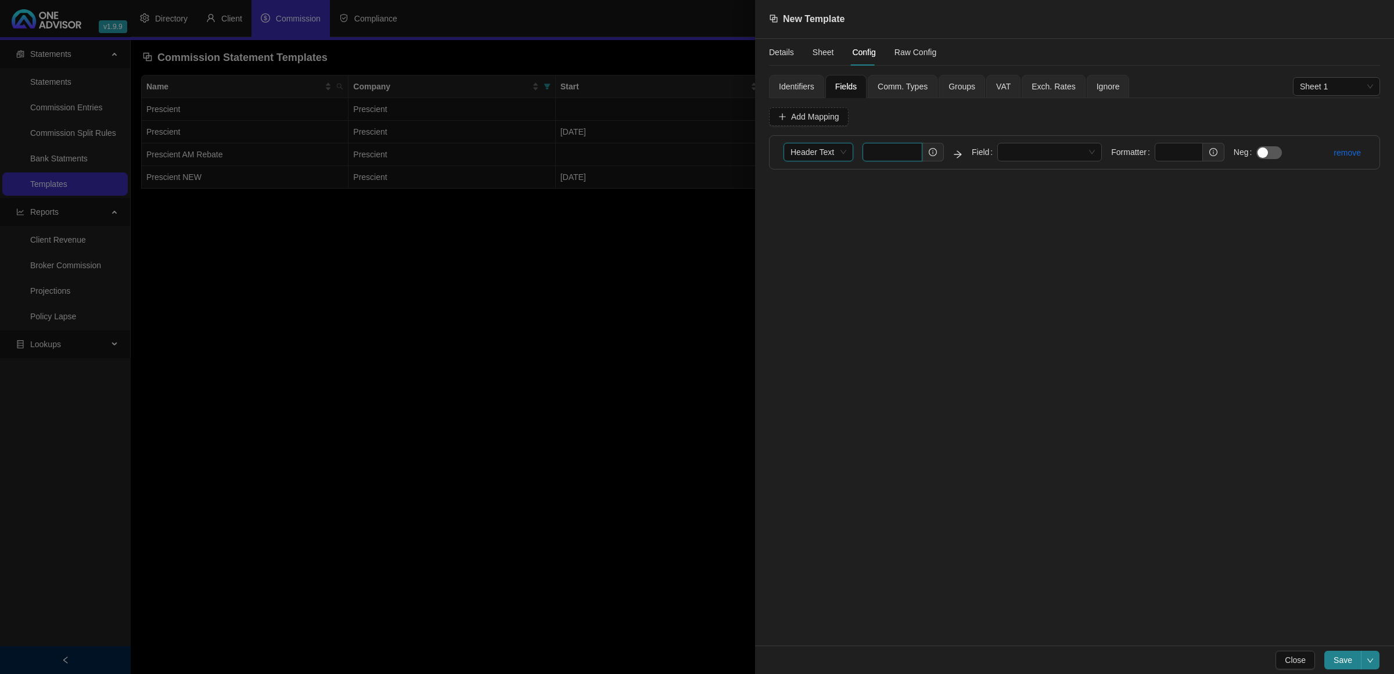
click at [876, 151] on input "text" at bounding box center [893, 152] width 60 height 19
paste input "Participating Employer"
click at [1050, 146] on span at bounding box center [1049, 151] width 91 height 17
type input "Participating Employer"
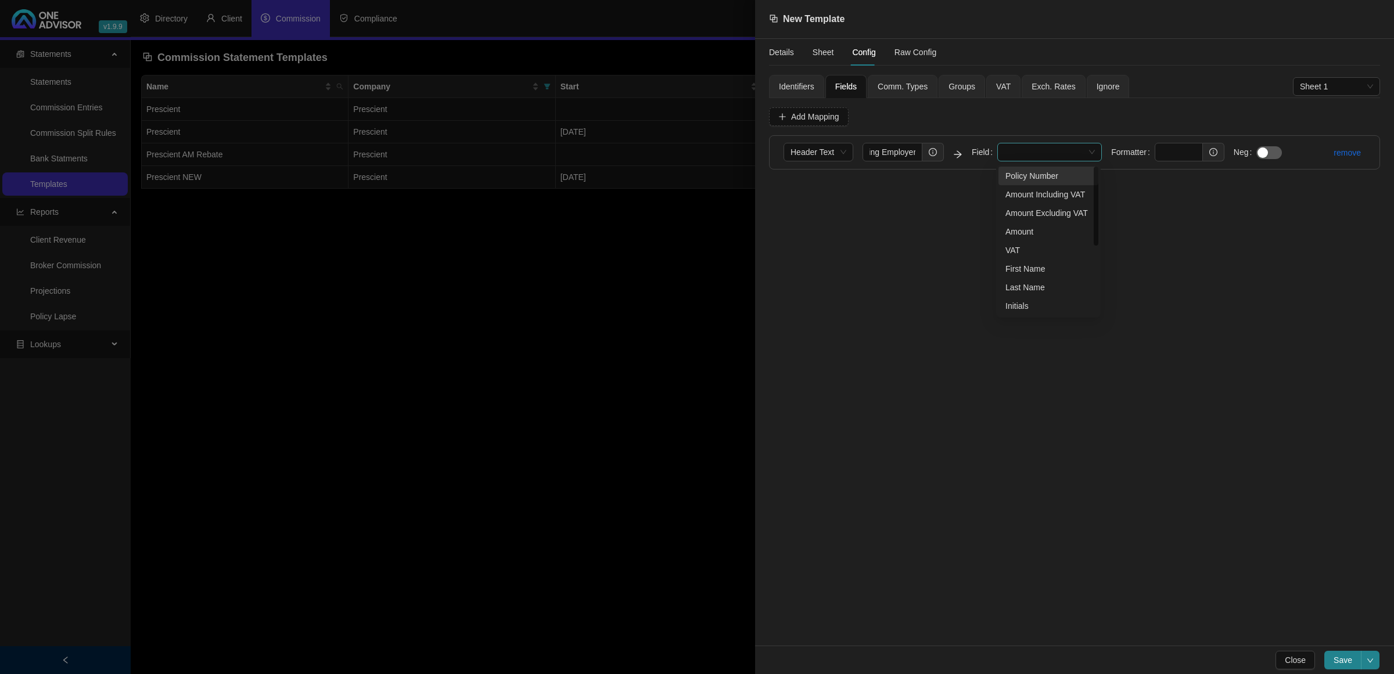
scroll to position [0, 0]
click at [1040, 286] on div "Last Name" at bounding box center [1049, 287] width 86 height 13
click at [811, 110] on span "Add Mapping" at bounding box center [815, 116] width 48 height 13
drag, startPoint x: 826, startPoint y: 192, endPoint x: 826, endPoint y: 186, distance: 6.4
click at [826, 192] on span "Column" at bounding box center [819, 185] width 56 height 17
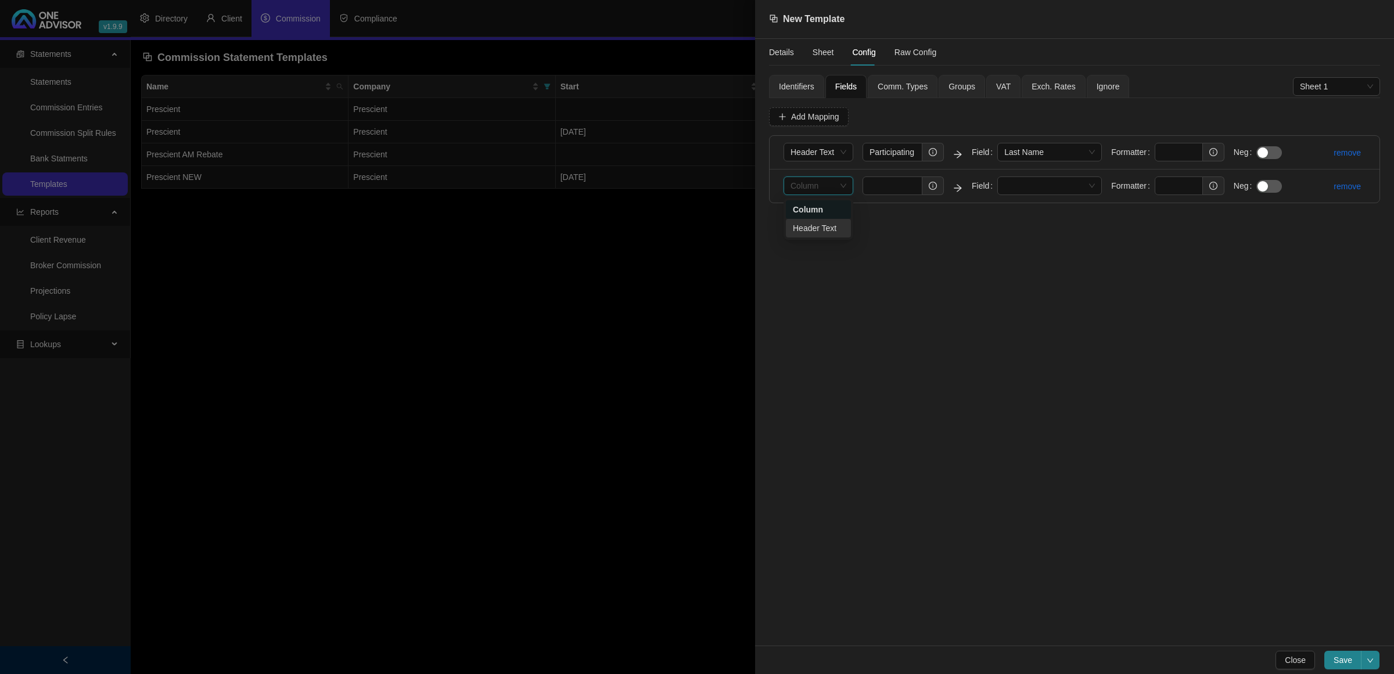
click at [818, 224] on div "Header Text" at bounding box center [818, 228] width 51 height 13
click at [896, 185] on input "text" at bounding box center [893, 186] width 60 height 19
paste input "Total incl. VAT"
click at [1032, 189] on span at bounding box center [1049, 185] width 91 height 17
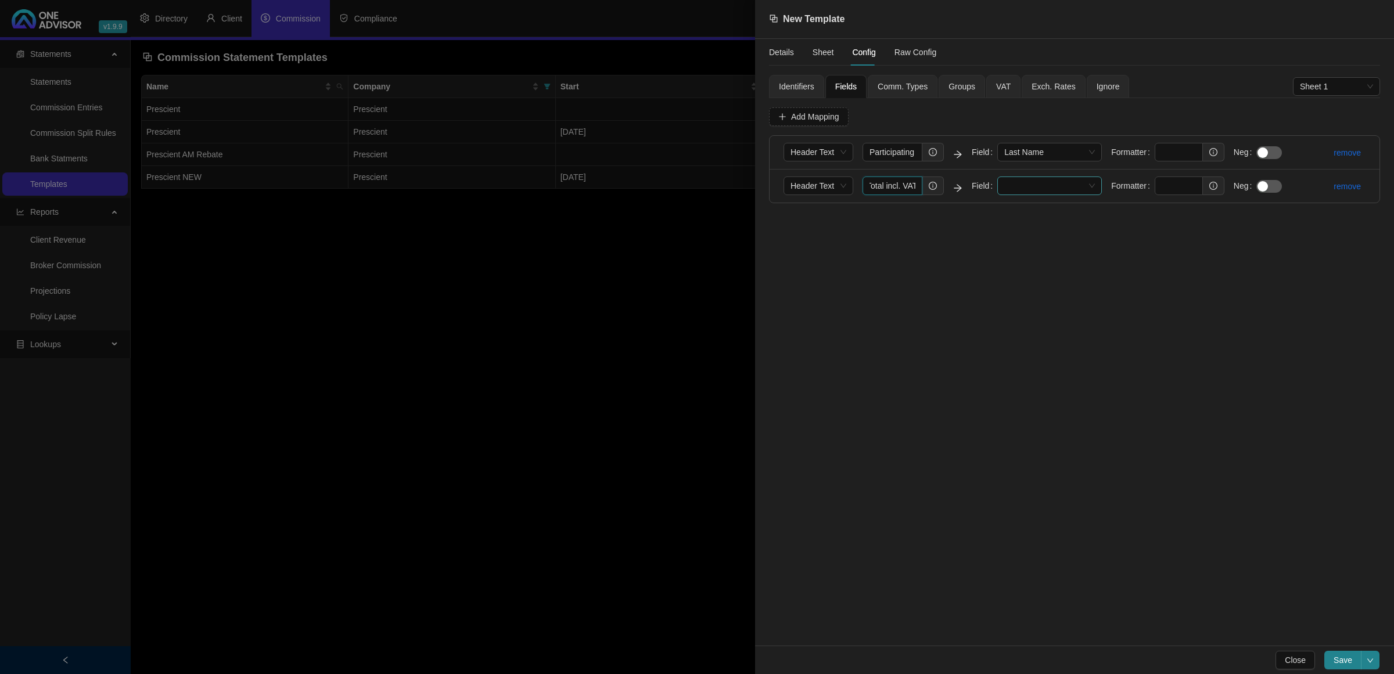
type input "Total incl. VAT"
click at [1058, 228] on div "Amount Including VAT" at bounding box center [1049, 228] width 86 height 13
click at [791, 117] on button "Add Mapping" at bounding box center [809, 116] width 80 height 19
click at [832, 225] on span "Column" at bounding box center [819, 219] width 56 height 17
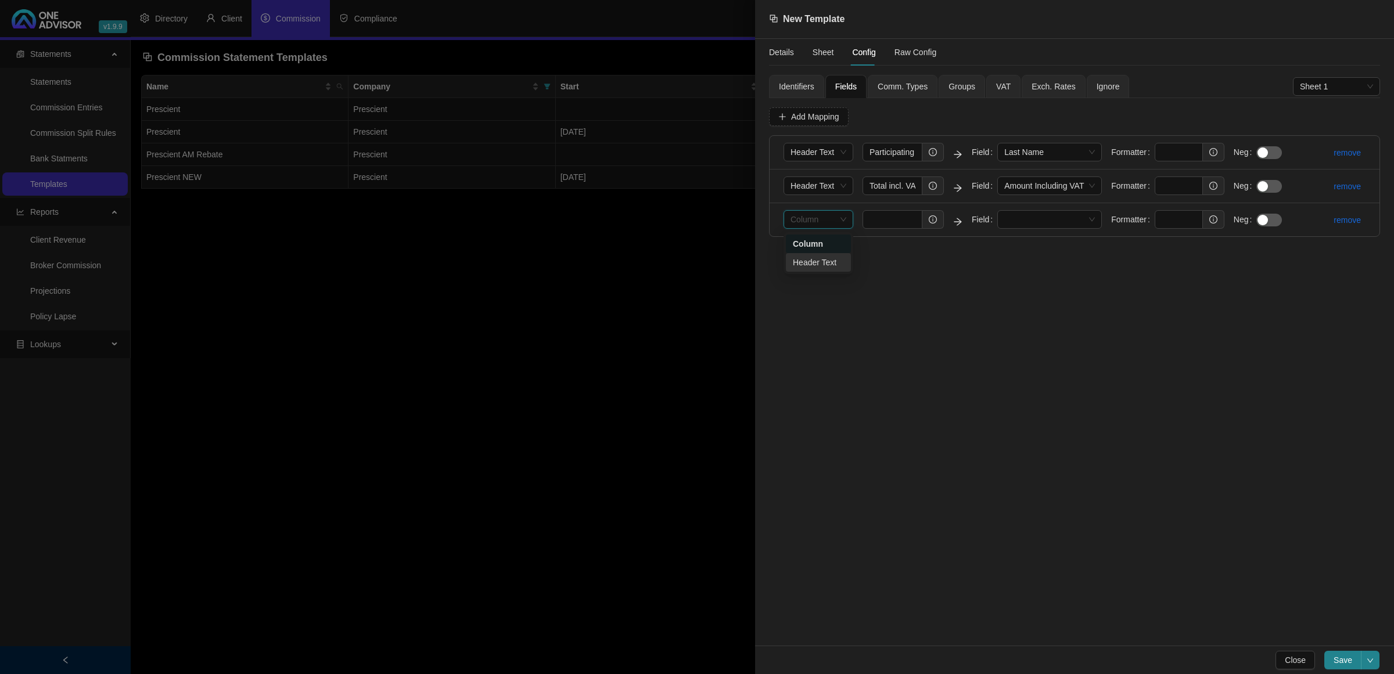
click at [813, 254] on div "Header Text" at bounding box center [818, 262] width 65 height 19
click at [895, 224] on input "text" at bounding box center [893, 219] width 60 height 19
paste input "Advisor VAT"
click at [1046, 225] on span at bounding box center [1049, 219] width 91 height 17
type input "Advisor VAT"
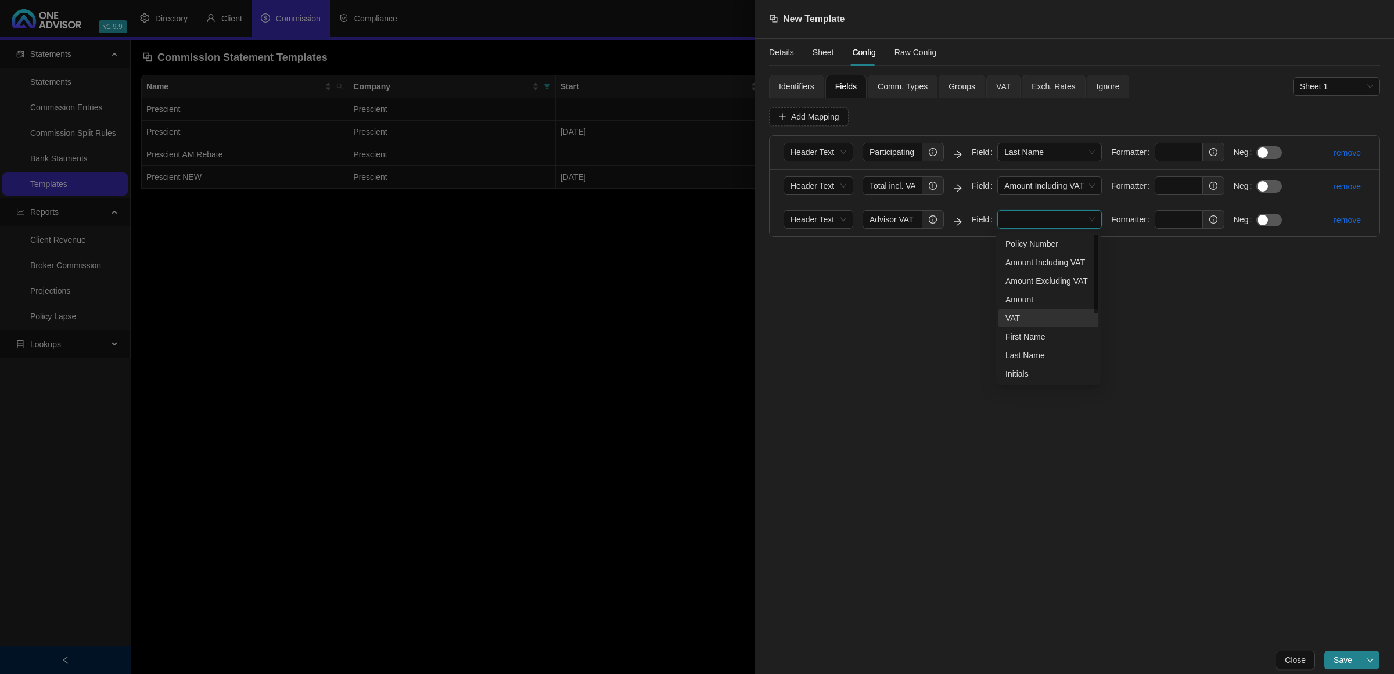
click at [1014, 315] on div "VAT" at bounding box center [1049, 318] width 86 height 13
click at [897, 95] on div "Comm. Types" at bounding box center [903, 86] width 70 height 23
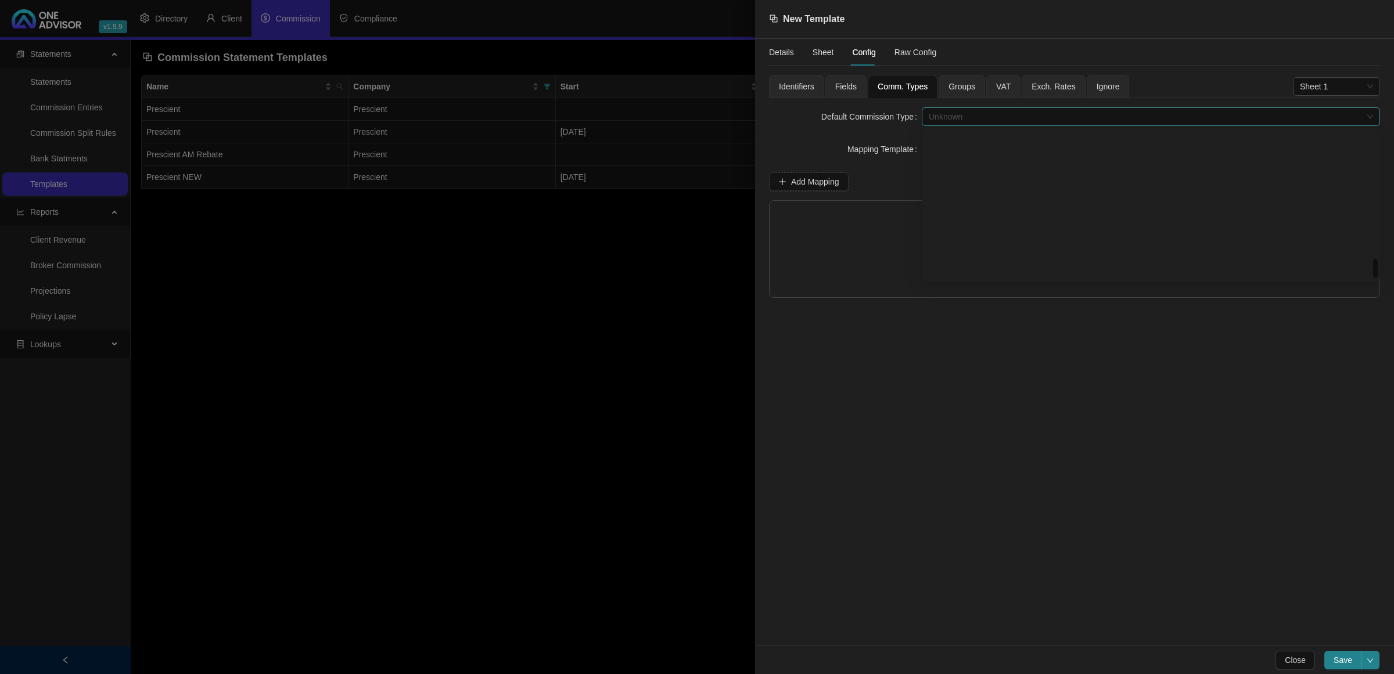
click at [951, 112] on span "Unknown" at bounding box center [1151, 116] width 444 height 17
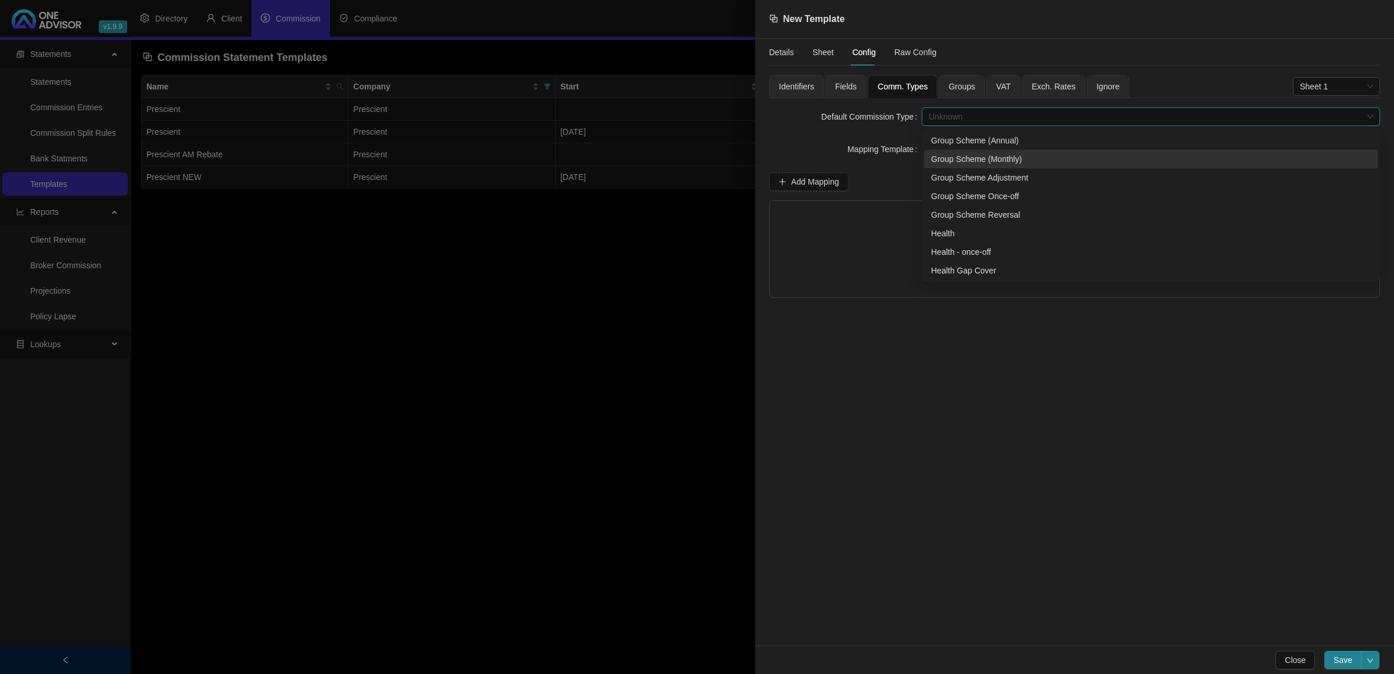
click at [1079, 155] on div "Group Scheme (Monthly)" at bounding box center [1151, 159] width 440 height 13
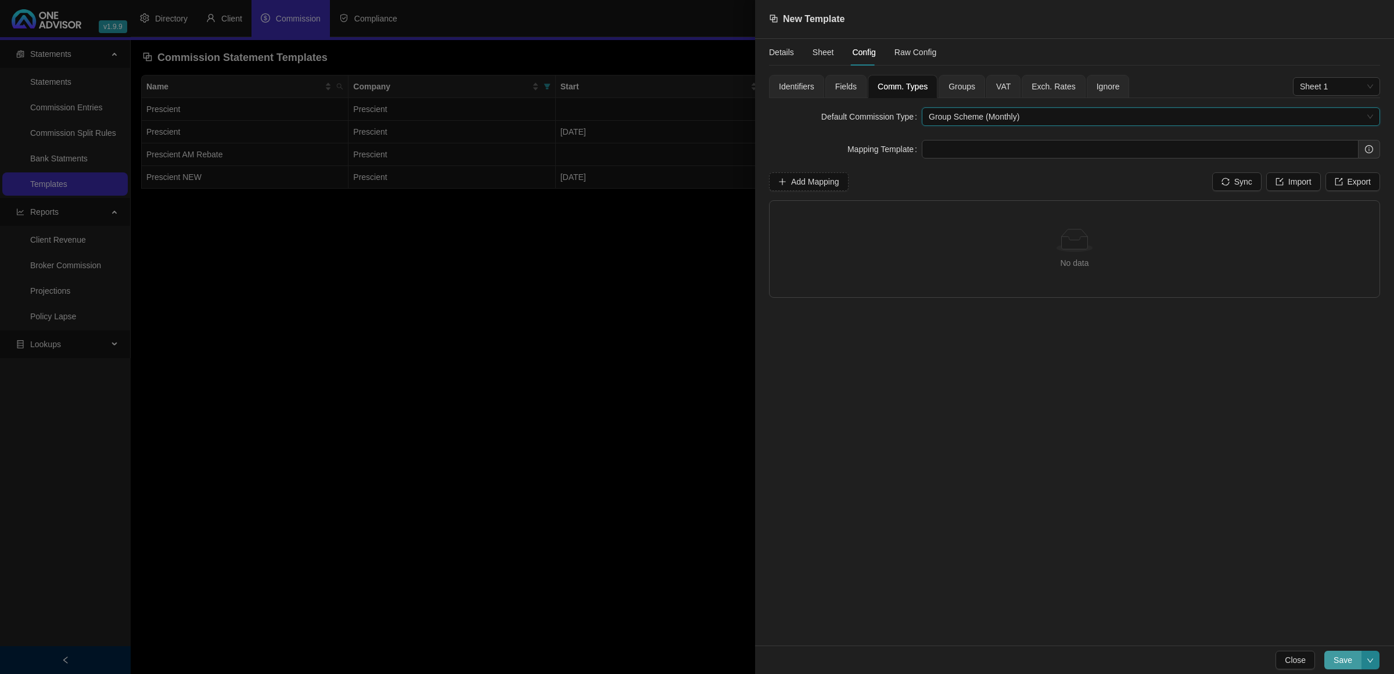
click at [1340, 665] on span "Save" at bounding box center [1343, 660] width 19 height 13
click at [849, 76] on div "Fields 1" at bounding box center [845, 86] width 41 height 23
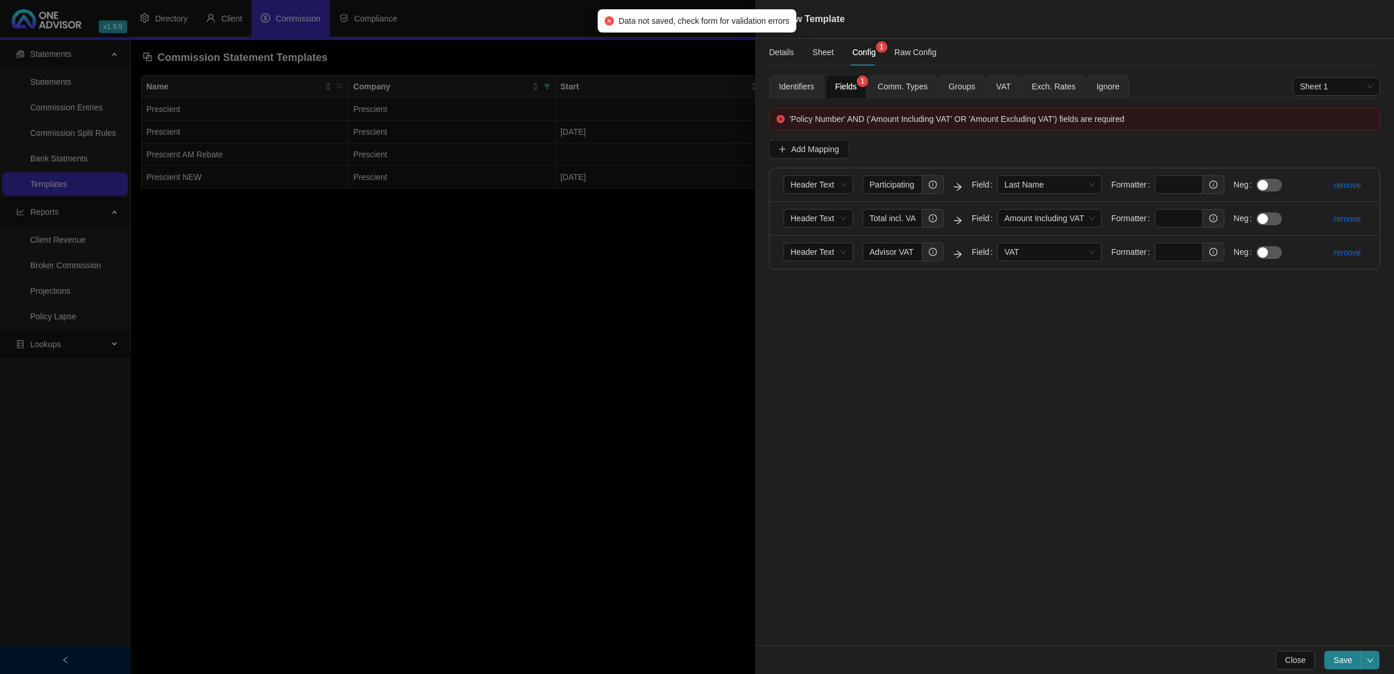
click at [845, 80] on div "Fields 1" at bounding box center [845, 86] width 21 height 13
click at [825, 146] on span "Add Mapping" at bounding box center [815, 149] width 48 height 13
click at [1351, 288] on link "remove" at bounding box center [1347, 286] width 27 height 9
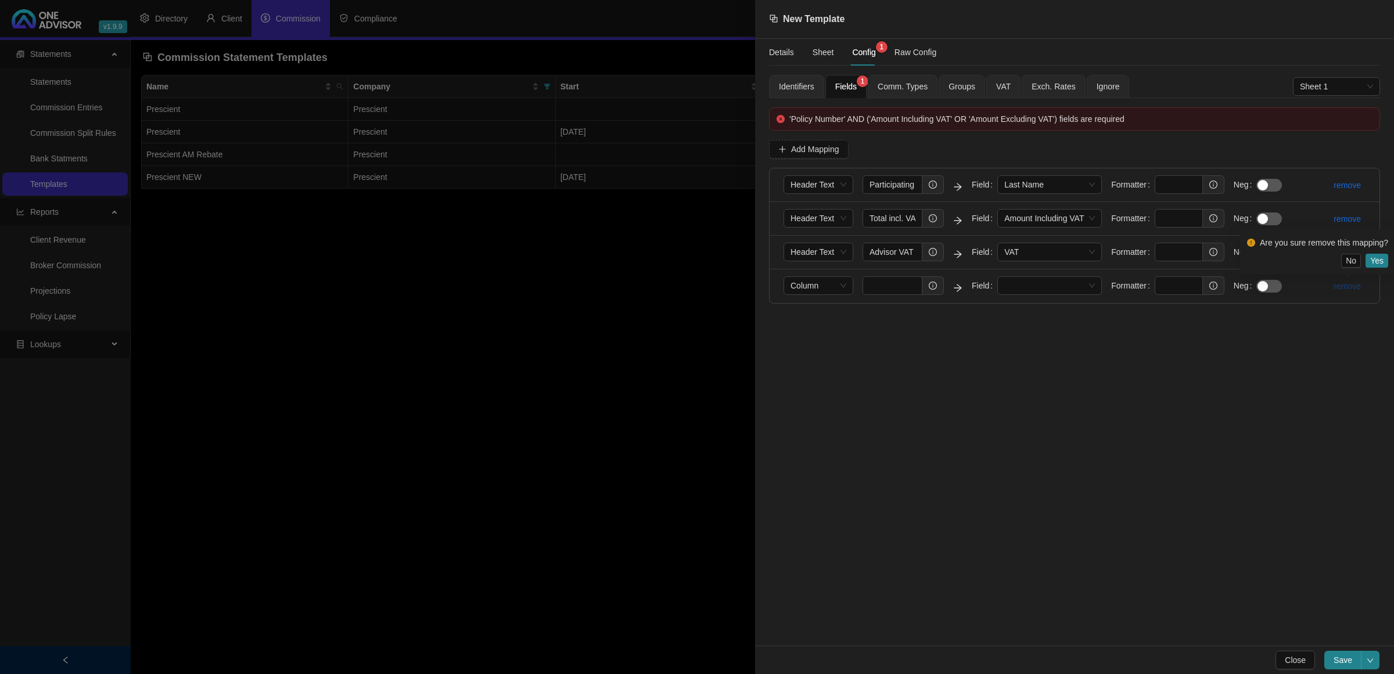
click at [1347, 290] on link "remove" at bounding box center [1347, 286] width 27 height 9
click at [798, 156] on span "Add Mapping" at bounding box center [815, 149] width 48 height 13
click at [1348, 321] on link "remove" at bounding box center [1347, 319] width 27 height 9
drag, startPoint x: 1372, startPoint y: 300, endPoint x: 1378, endPoint y: 298, distance: 7.2
click at [1376, 299] on span "Yes" at bounding box center [1376, 294] width 13 height 13
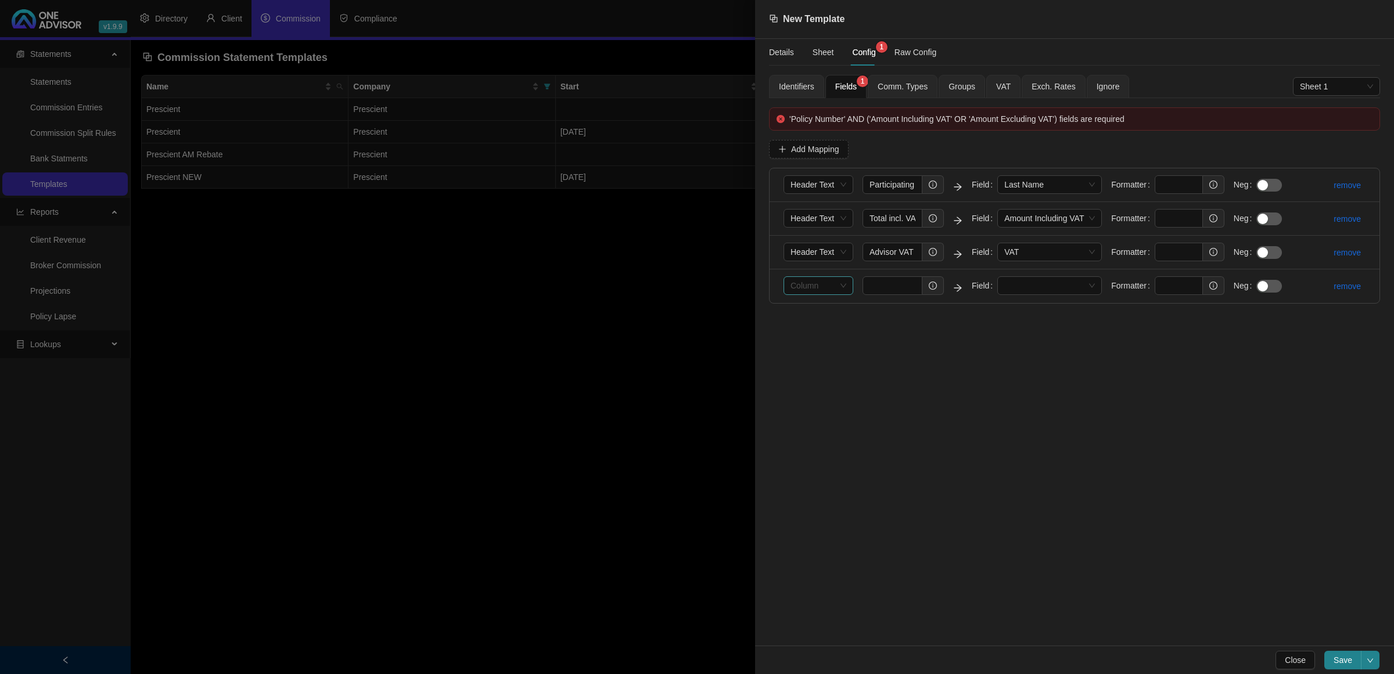
click at [845, 285] on span "Column" at bounding box center [819, 285] width 56 height 17
click at [840, 291] on span "Column" at bounding box center [819, 285] width 56 height 17
click at [892, 285] on input "text" at bounding box center [893, 286] width 60 height 19
click at [929, 288] on icon "info-circle" at bounding box center [933, 286] width 8 height 8
drag, startPoint x: 898, startPoint y: 288, endPoint x: 896, endPoint y: 280, distance: 8.3
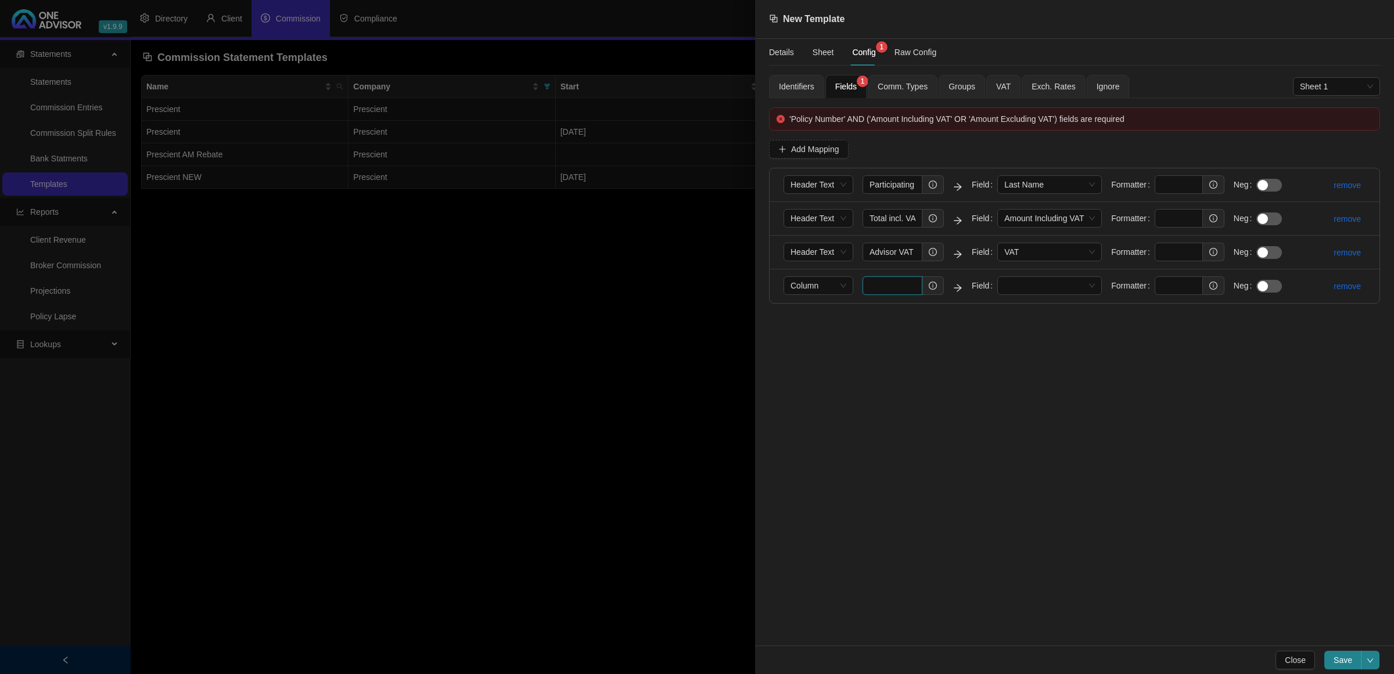
click at [898, 288] on input "text" at bounding box center [893, 286] width 60 height 19
click at [1051, 288] on span at bounding box center [1049, 285] width 91 height 17
type input "A"
click at [1030, 312] on div "Policy Number" at bounding box center [1049, 310] width 86 height 13
click at [1338, 662] on span "Save" at bounding box center [1343, 660] width 19 height 13
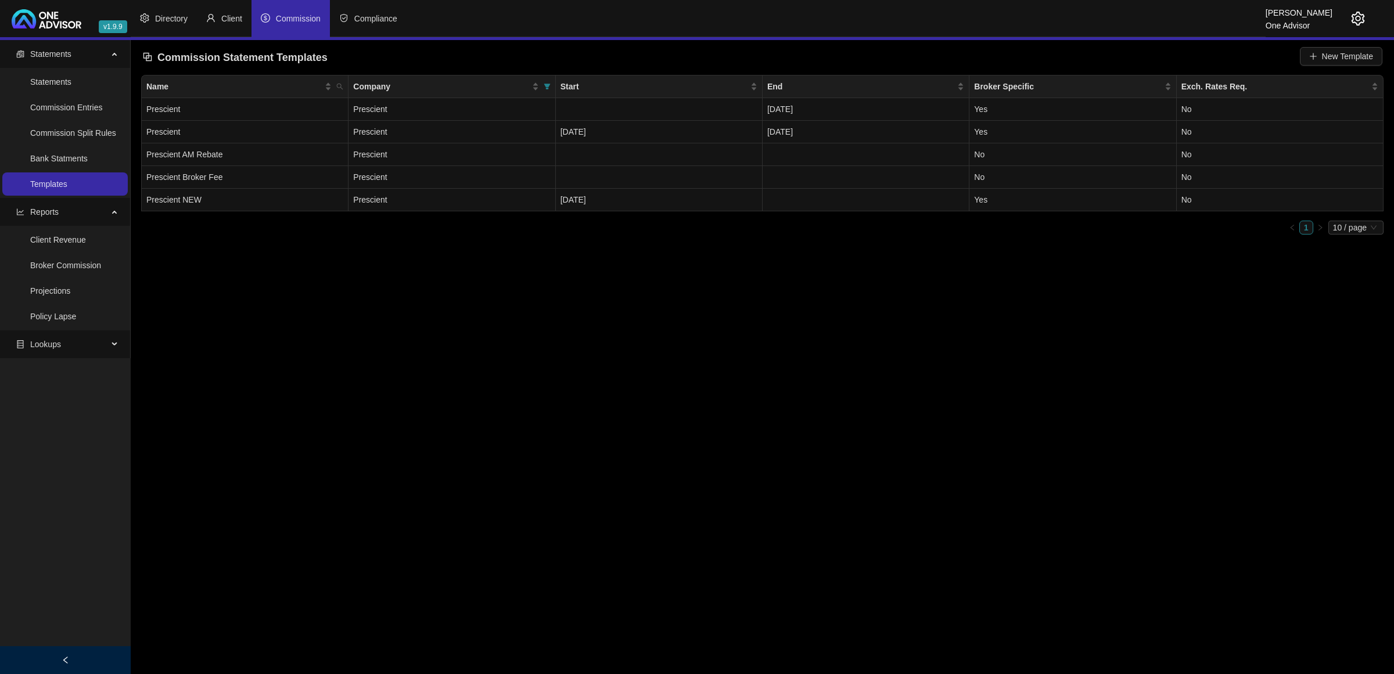
click at [1349, 12] on div at bounding box center [1349, 18] width 33 height 37
click at [1358, 10] on div at bounding box center [1349, 18] width 33 height 37
click at [1358, 20] on icon "setting" at bounding box center [1358, 19] width 13 height 14
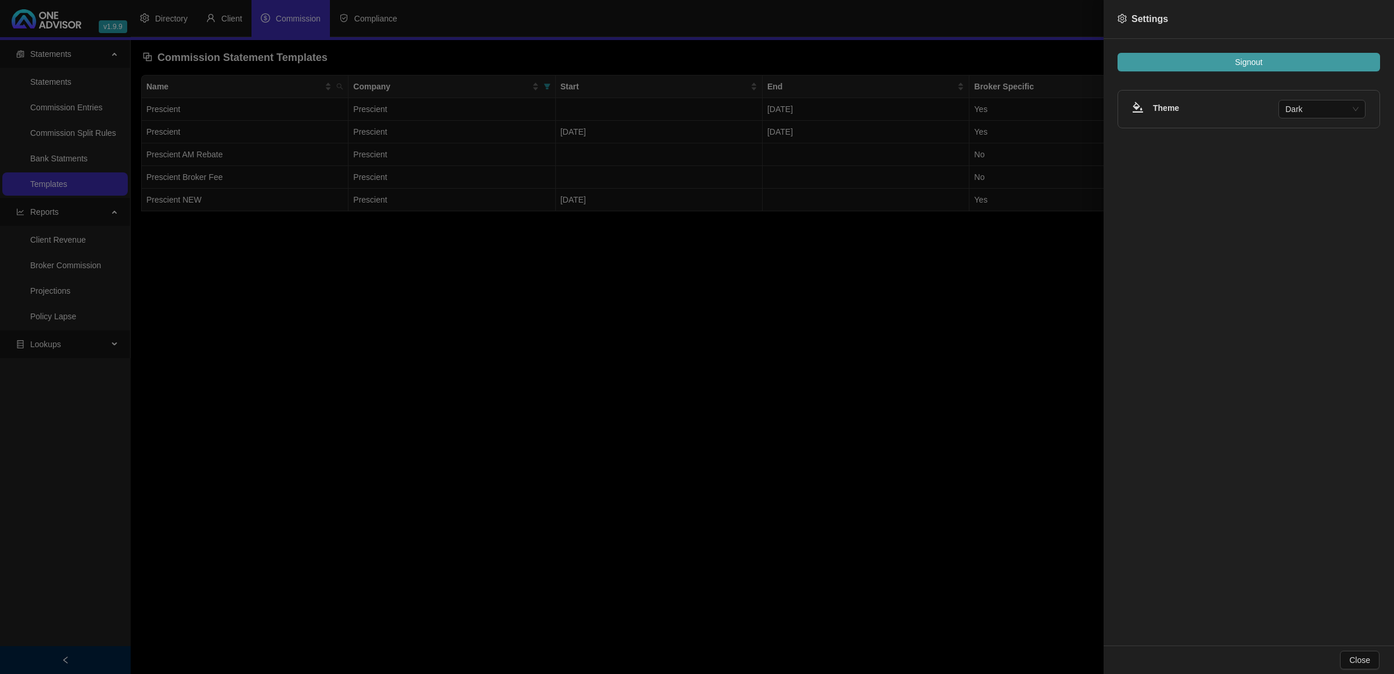
click at [1224, 64] on button "Signout" at bounding box center [1249, 62] width 263 height 19
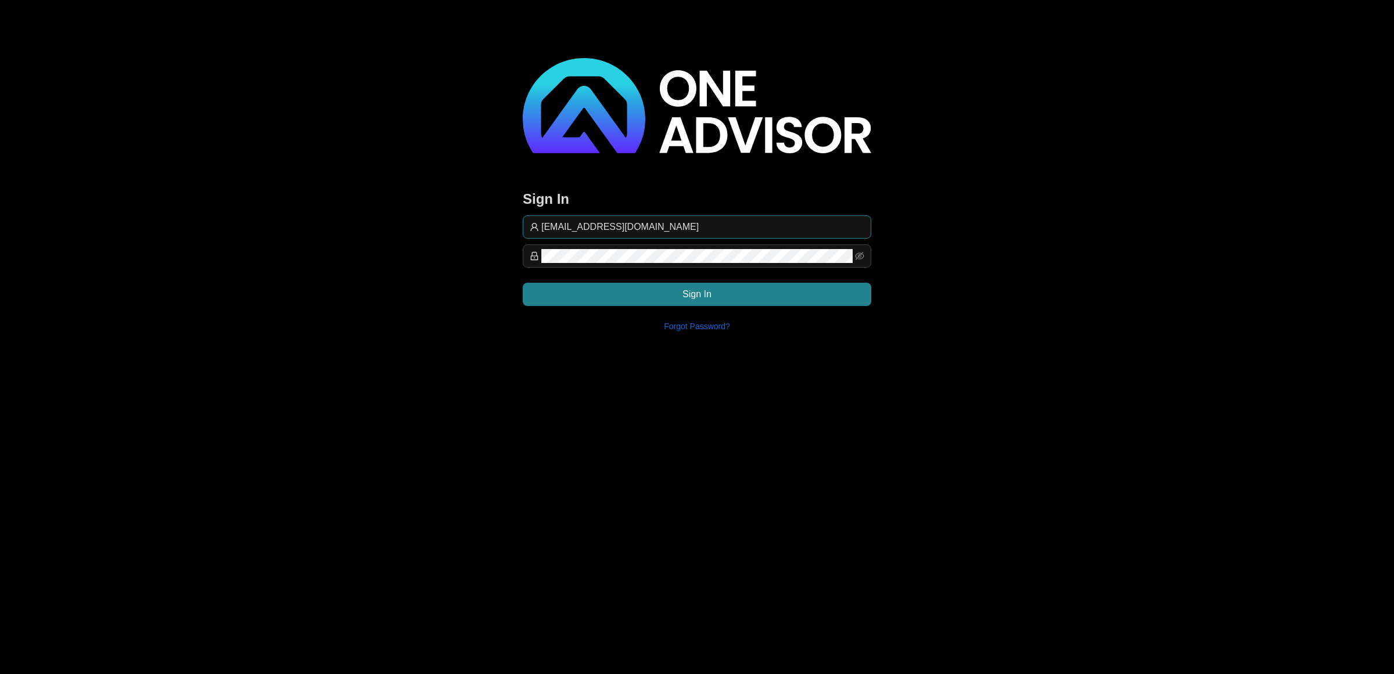
drag, startPoint x: 744, startPoint y: 224, endPoint x: 774, endPoint y: 219, distance: 30.6
click at [747, 222] on input "support@oneadvisor.net" at bounding box center [702, 227] width 323 height 14
click at [709, 213] on div "Sign In support@oneadvisor.net Sign In Forgot Password?" at bounding box center [697, 199] width 349 height 283
click at [695, 224] on input "support@oneadvisor.net" at bounding box center [702, 227] width 323 height 14
type input "support@hvmws"
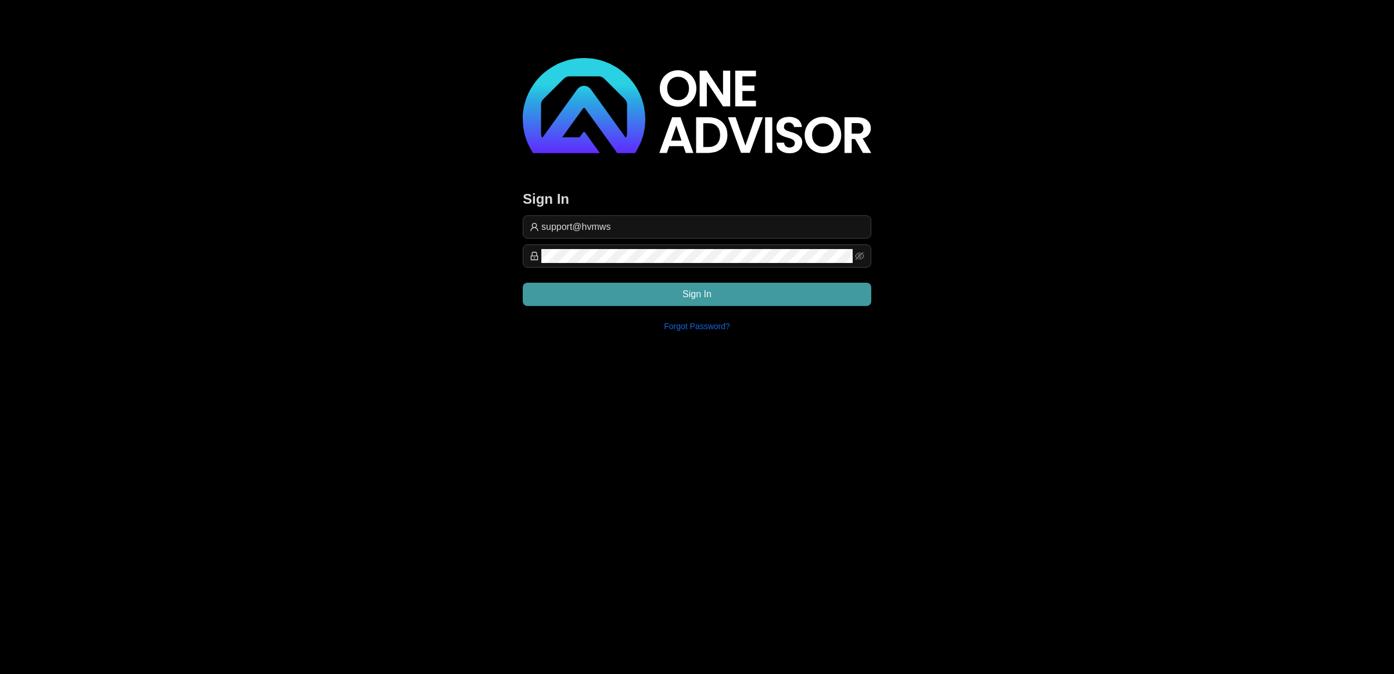
click at [739, 293] on button "Sign In" at bounding box center [697, 294] width 349 height 23
